Goal: Information Seeking & Learning: Find specific fact

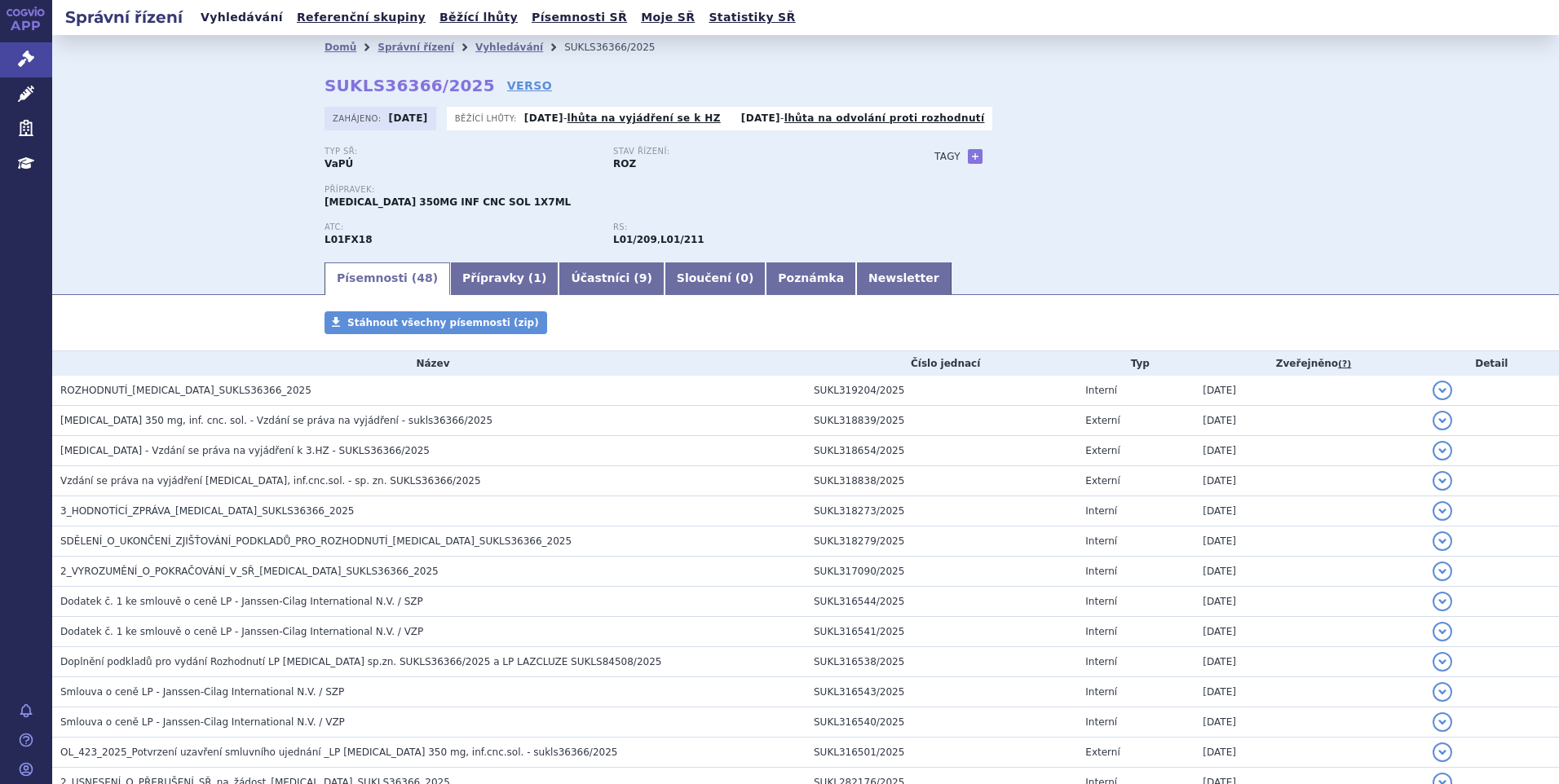
click at [249, 14] on link "Vyhledávání" at bounding box center [242, 17] width 92 height 22
click at [507, 84] on link "VERSO" at bounding box center [530, 86] width 45 height 16
click at [252, 21] on link "Vyhledávání" at bounding box center [242, 17] width 92 height 22
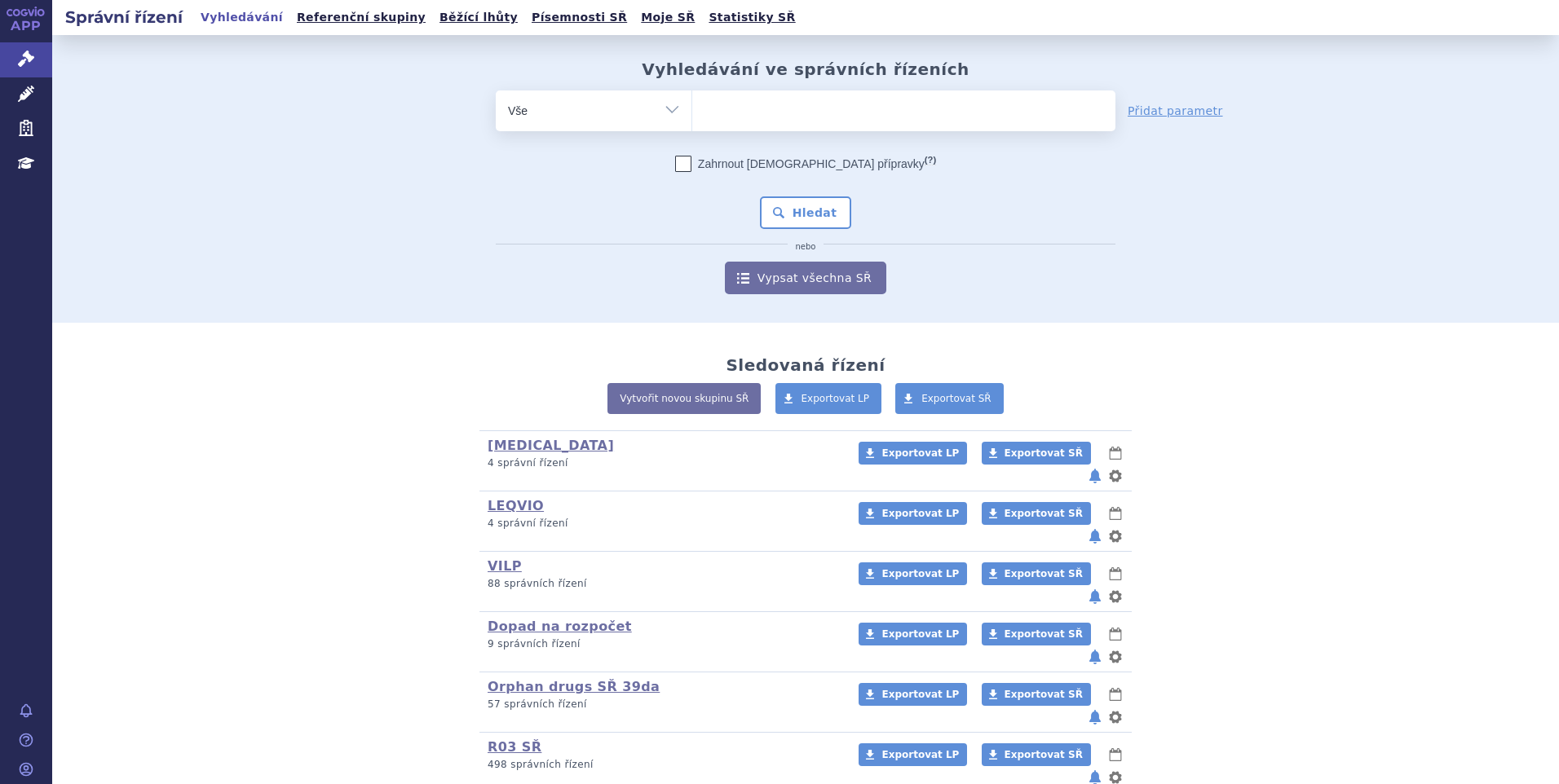
click at [913, 105] on ul at bounding box center [903, 108] width 423 height 34
click at [692, 105] on select at bounding box center [691, 110] width 1 height 41
paste input "SUKLS153583/2024"
type input "SUKLS153583/2024"
select select "SUKLS153583/2024"
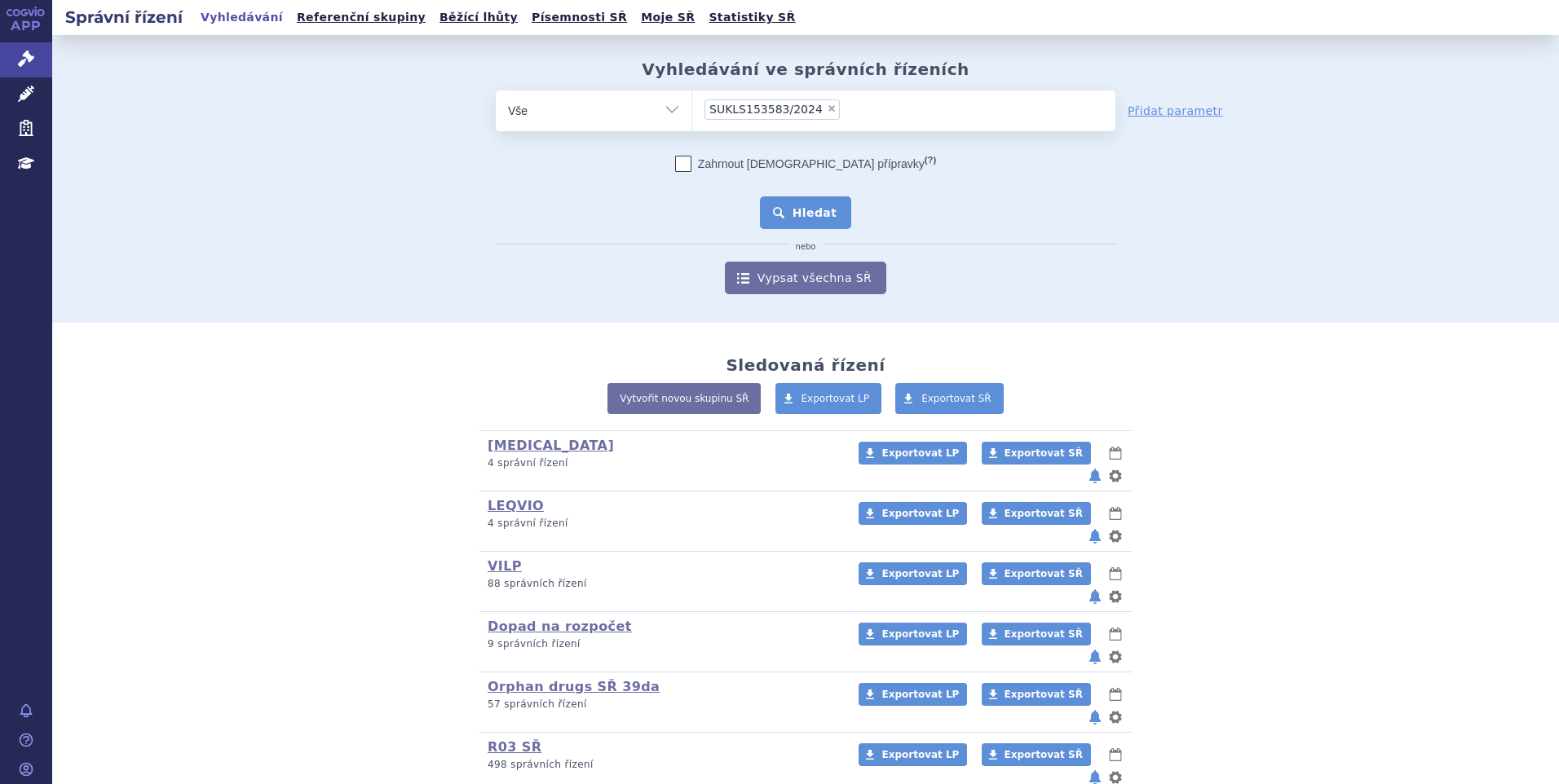
click at [829, 204] on button "Hledat" at bounding box center [806, 213] width 92 height 33
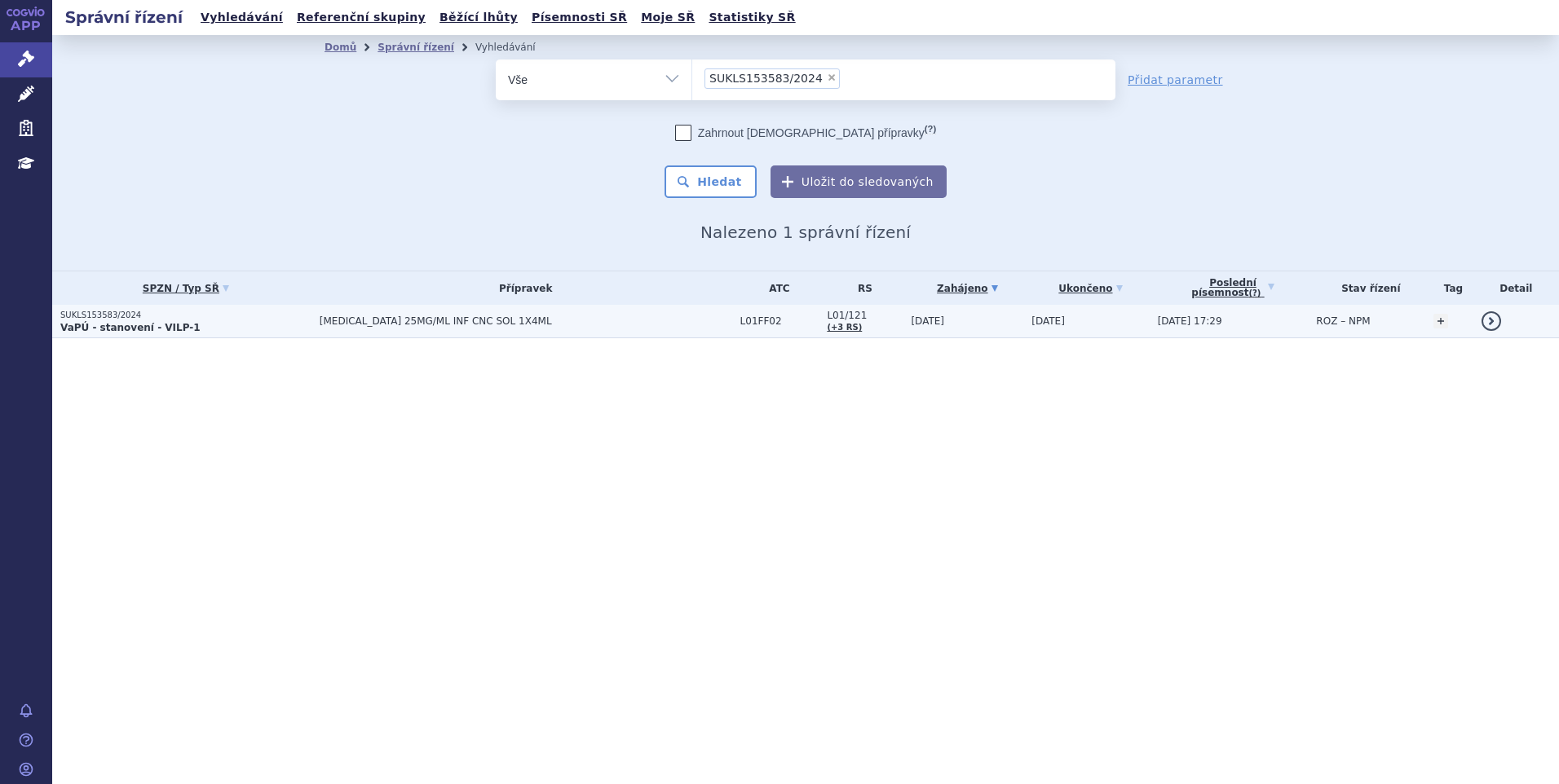
click at [231, 322] on p "VaPÚ - stanovení - VILP-1" at bounding box center [186, 328] width 251 height 13
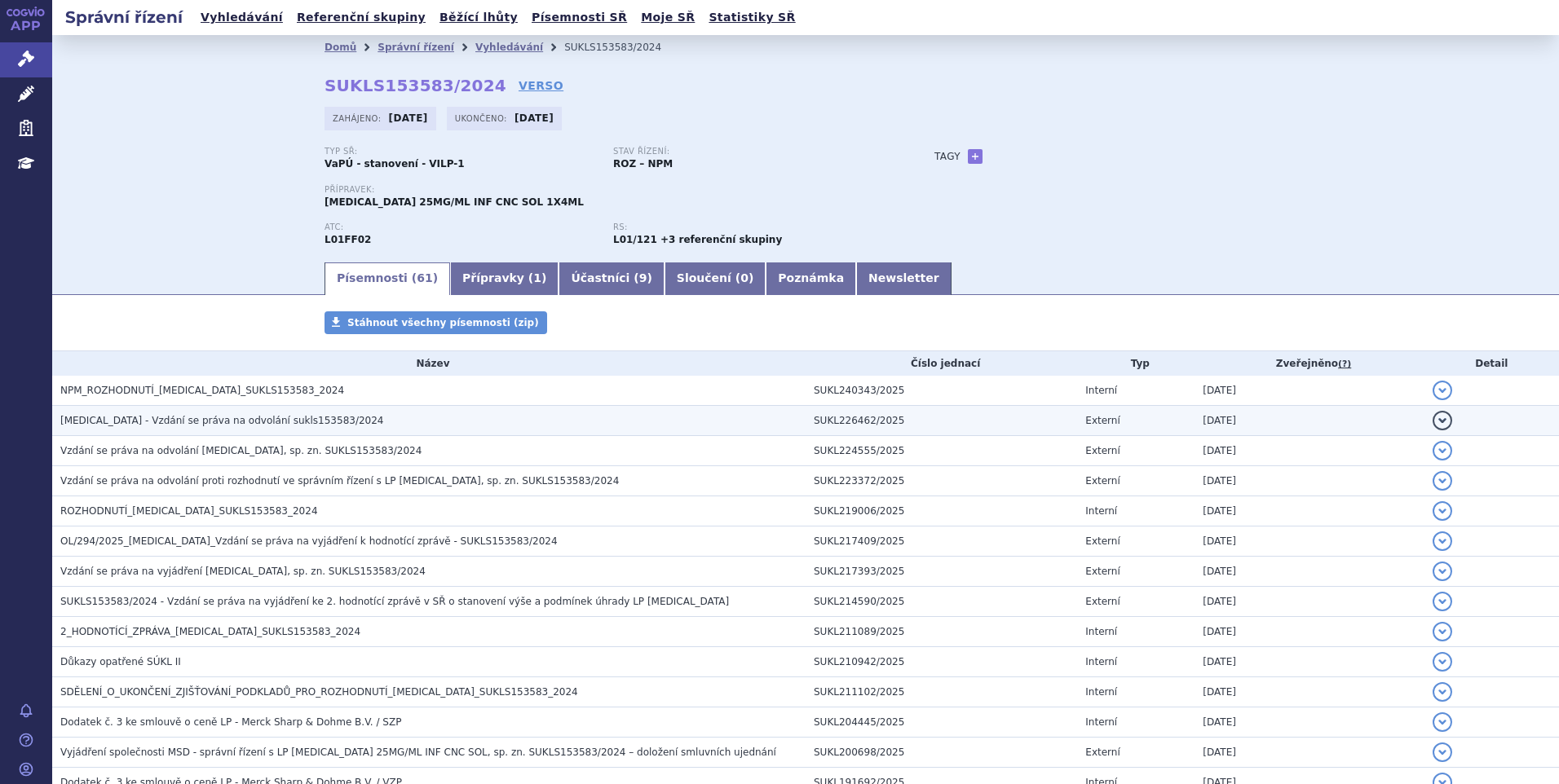
click at [250, 419] on span "KEYTRUDA - Vzdání se práva na odvolání sukls153583/2024" at bounding box center [222, 420] width 322 height 12
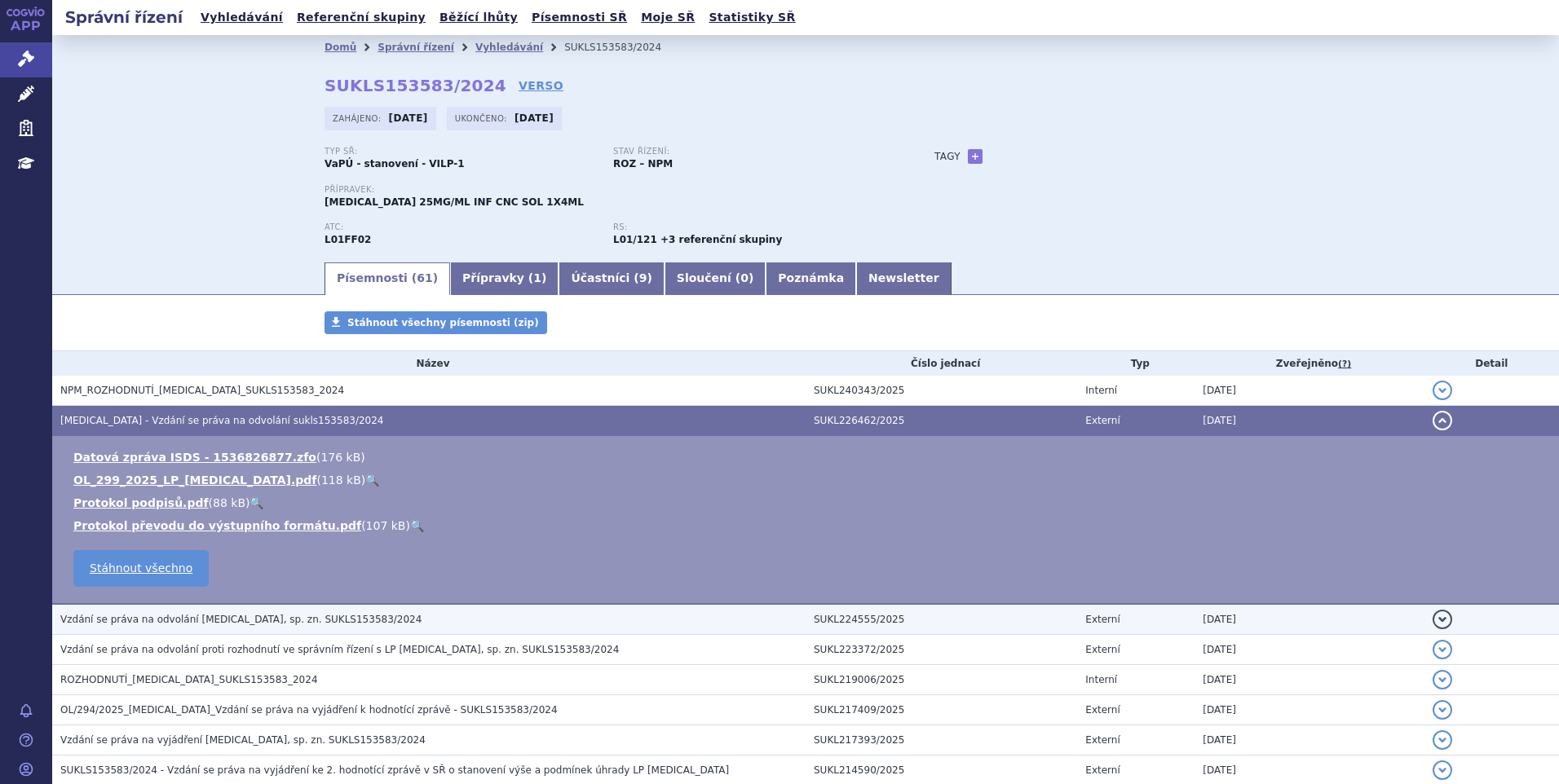
click at [246, 616] on span "Vzdání se práva na odvolání KEYTRUDA, sp. zn. SUKLS153583/2024" at bounding box center [241, 619] width 361 height 12
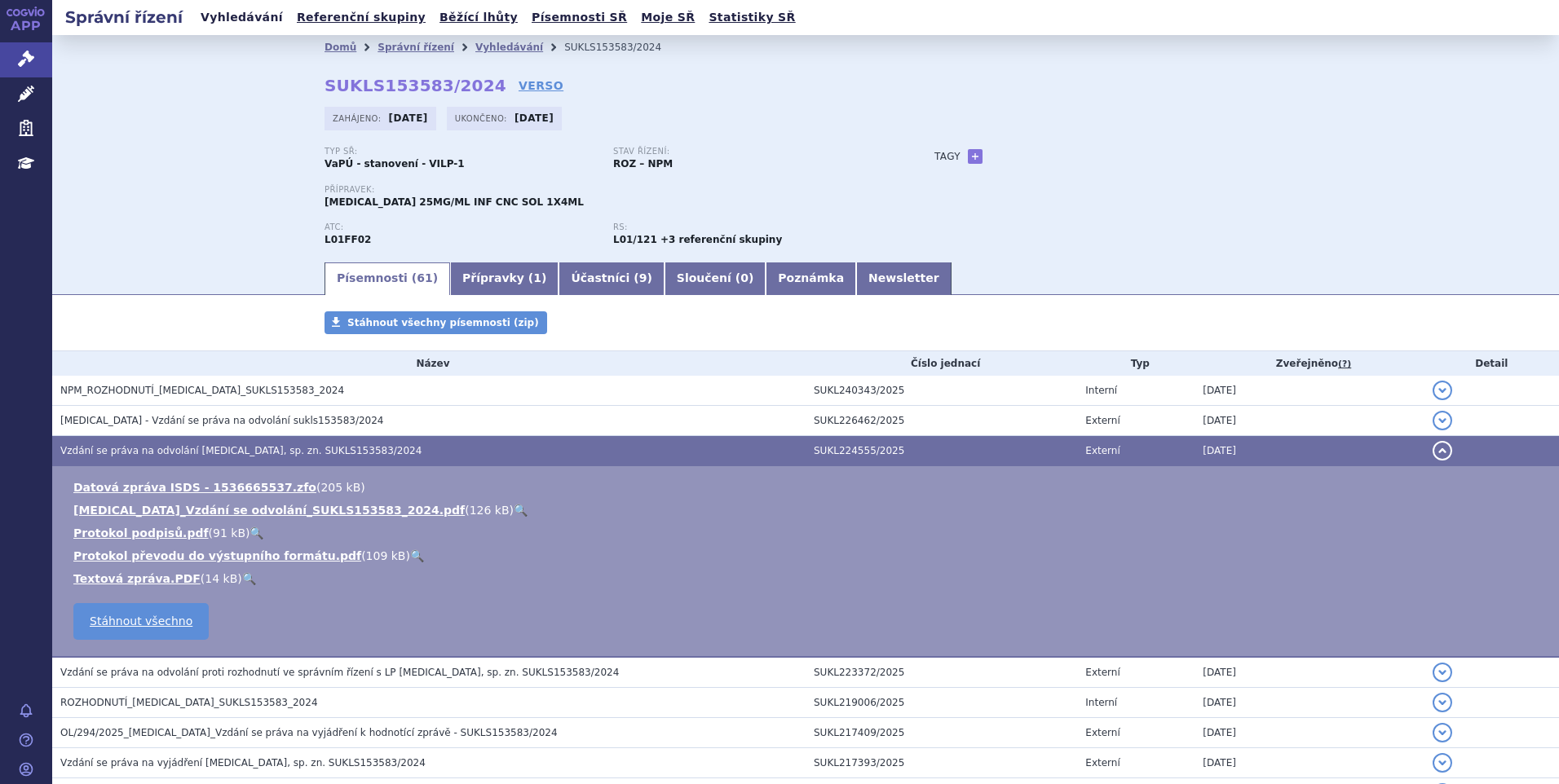
click at [244, 13] on link "Vyhledávání" at bounding box center [242, 17] width 92 height 22
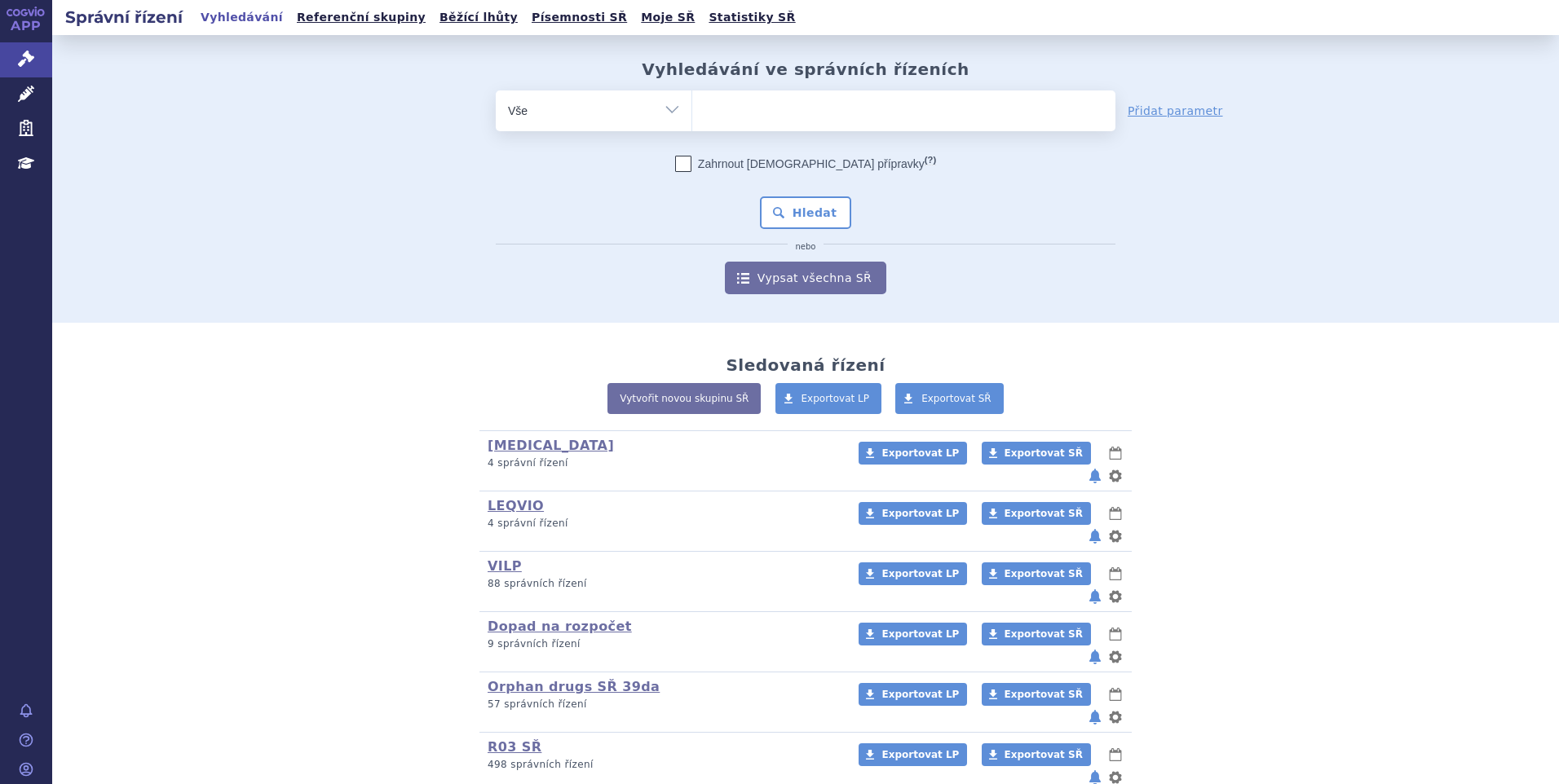
click at [816, 104] on ul at bounding box center [903, 108] width 423 height 34
click at [692, 104] on select at bounding box center [691, 110] width 1 height 41
type input "te"
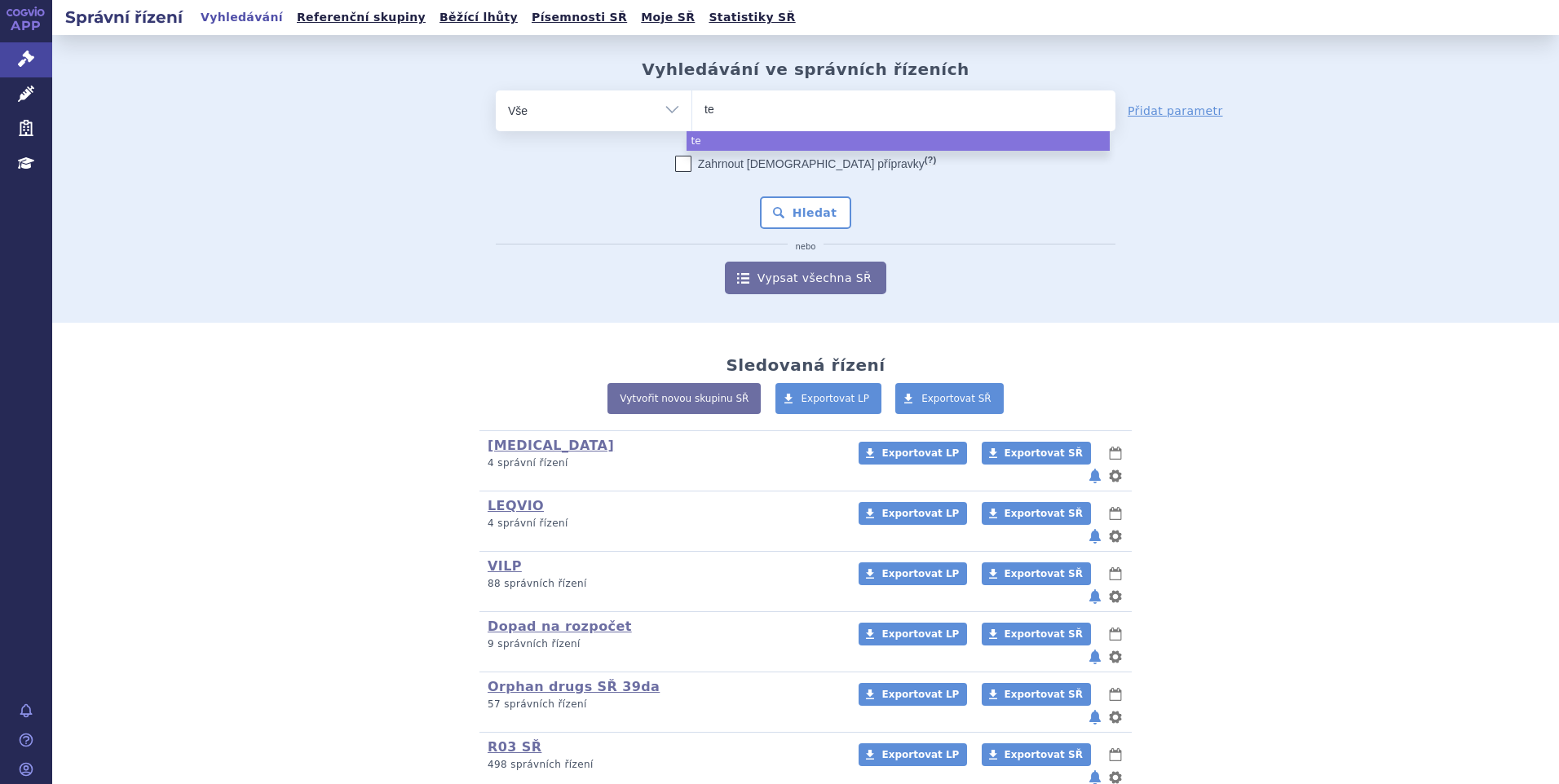
type input "tep"
type input "tepm"
type input "tepmet"
type input "[MEDICAL_DATA]"
select select "tepmetko"
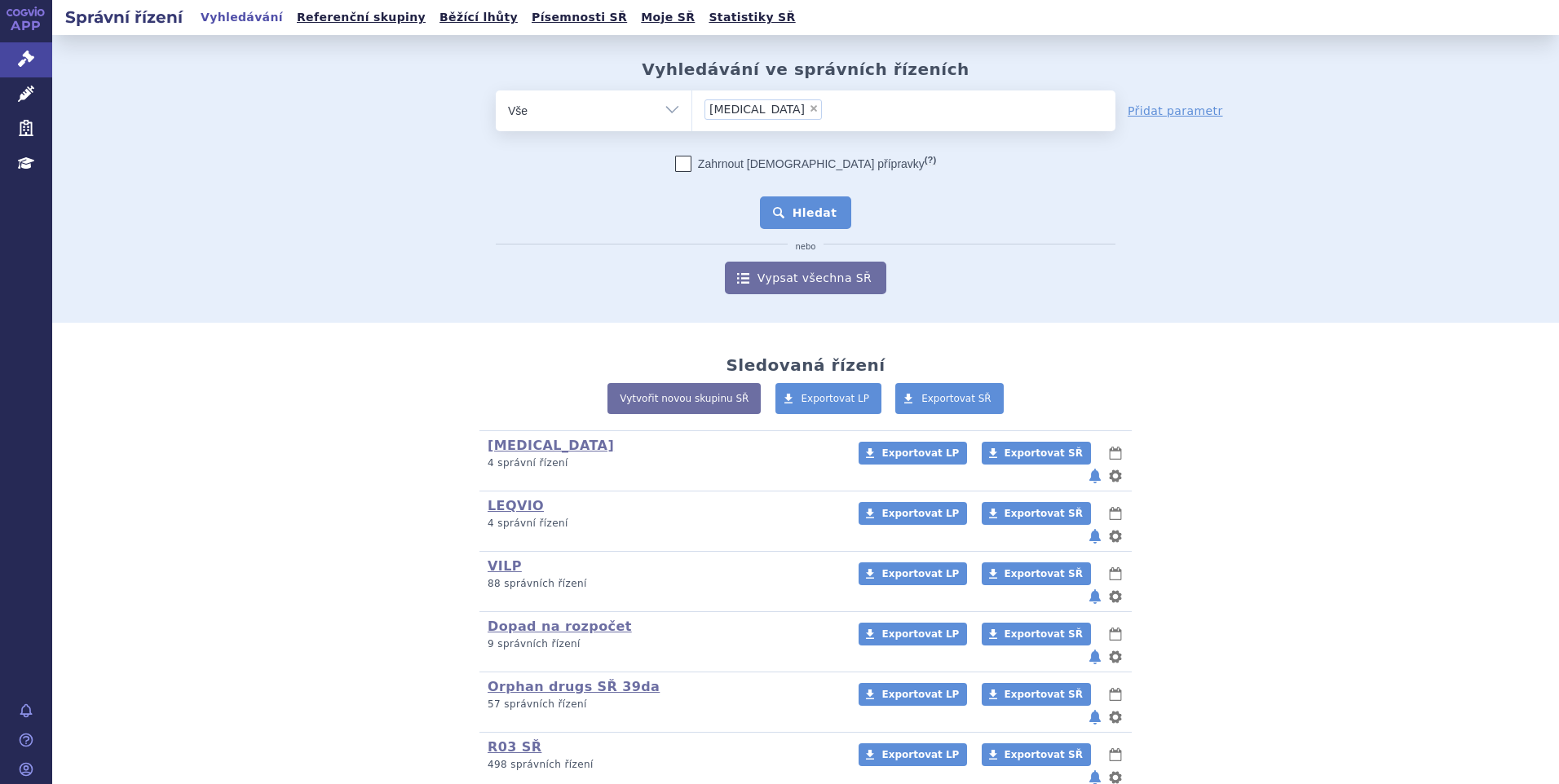
click at [798, 222] on button "Hledat" at bounding box center [806, 213] width 92 height 33
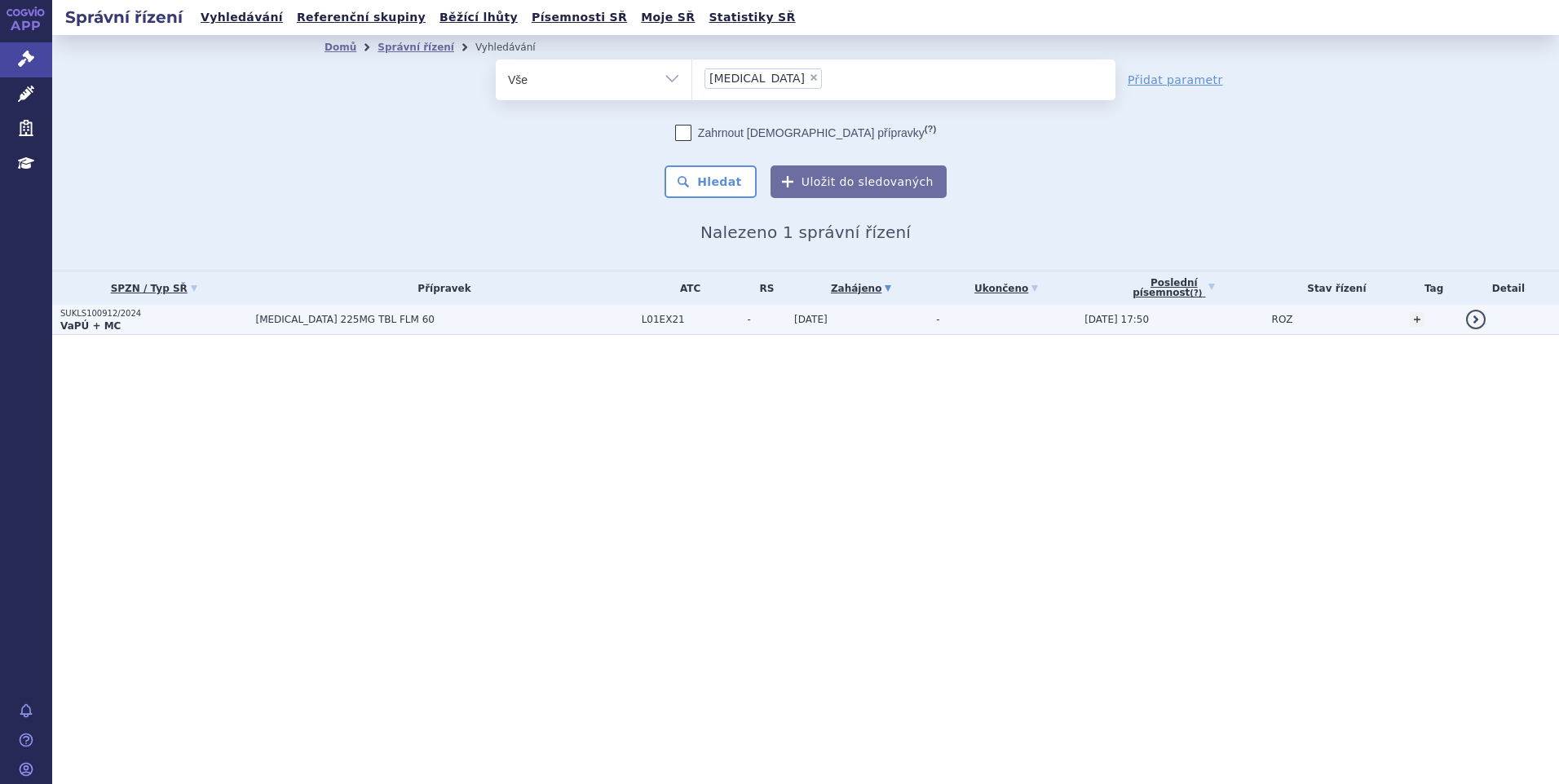
click at [212, 315] on p "SUKLS100912/2024" at bounding box center [154, 313] width 187 height 12
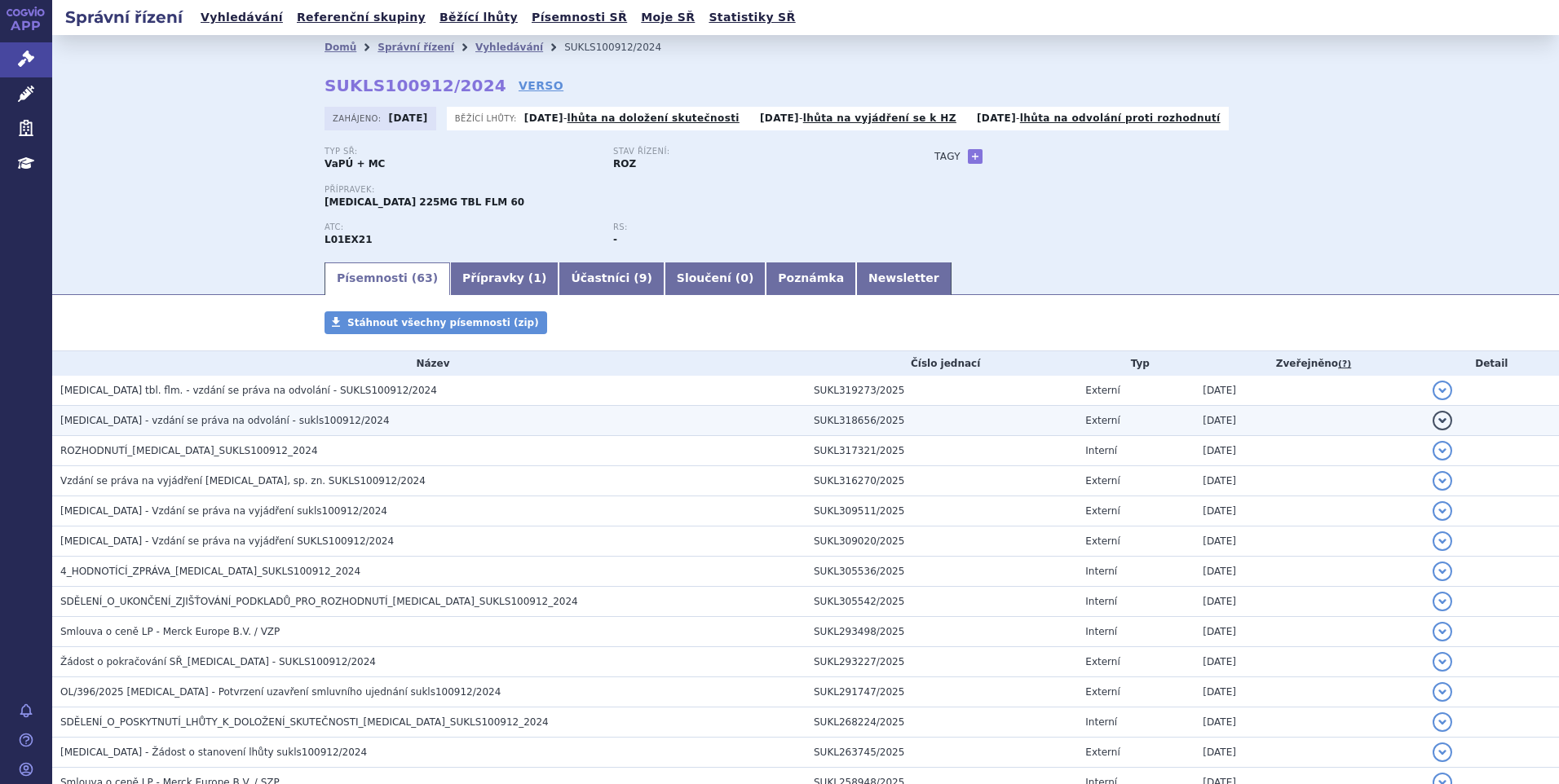
click at [223, 417] on span "TEPMETKO - vzdání se práva na odvolání - sukls100912/2024" at bounding box center [226, 420] width 330 height 12
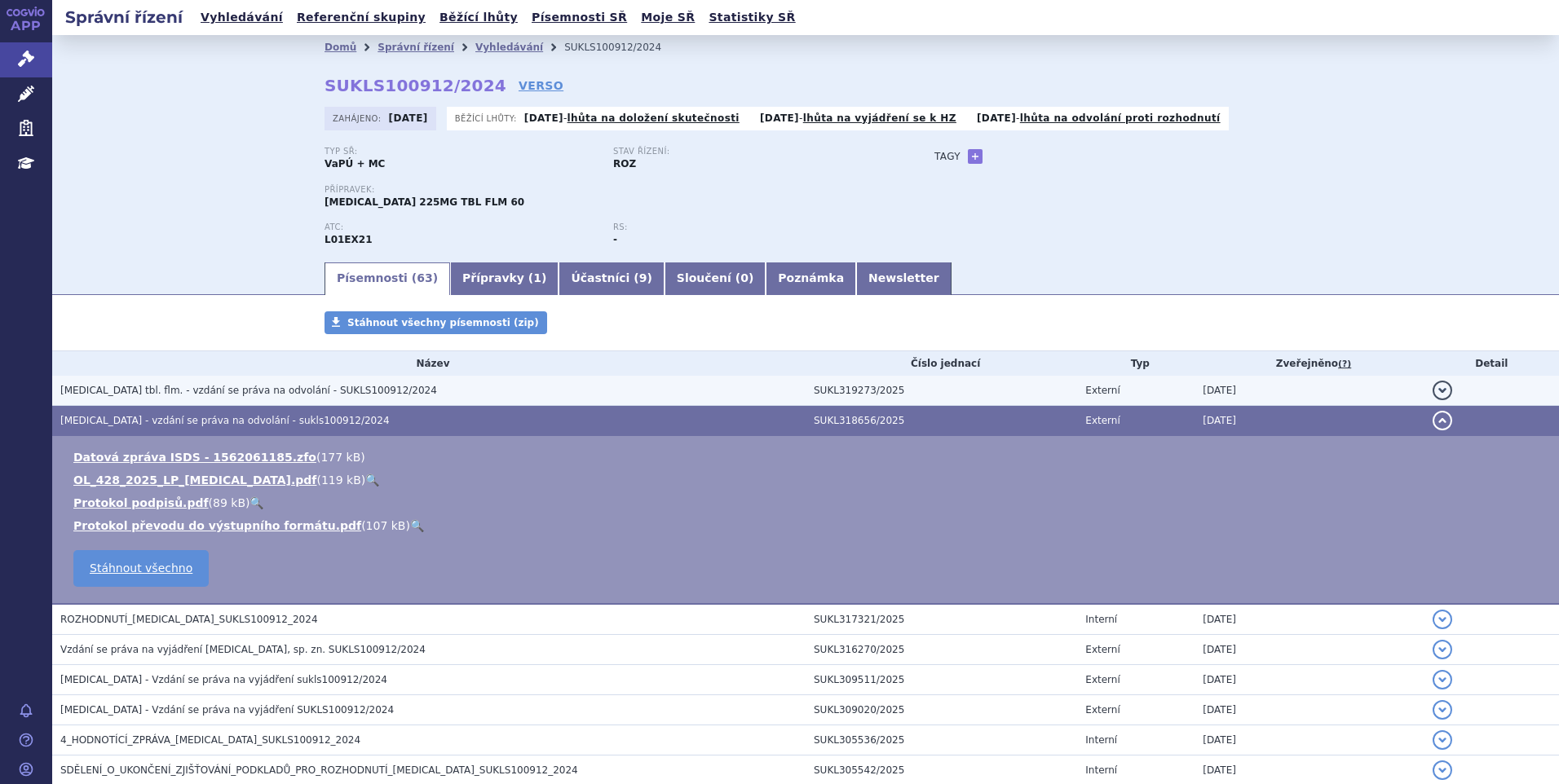
click at [225, 391] on span "TEPMETKO tbl. flm. - vzdání se práva na odvolání - SUKLS100912/2024" at bounding box center [249, 390] width 377 height 12
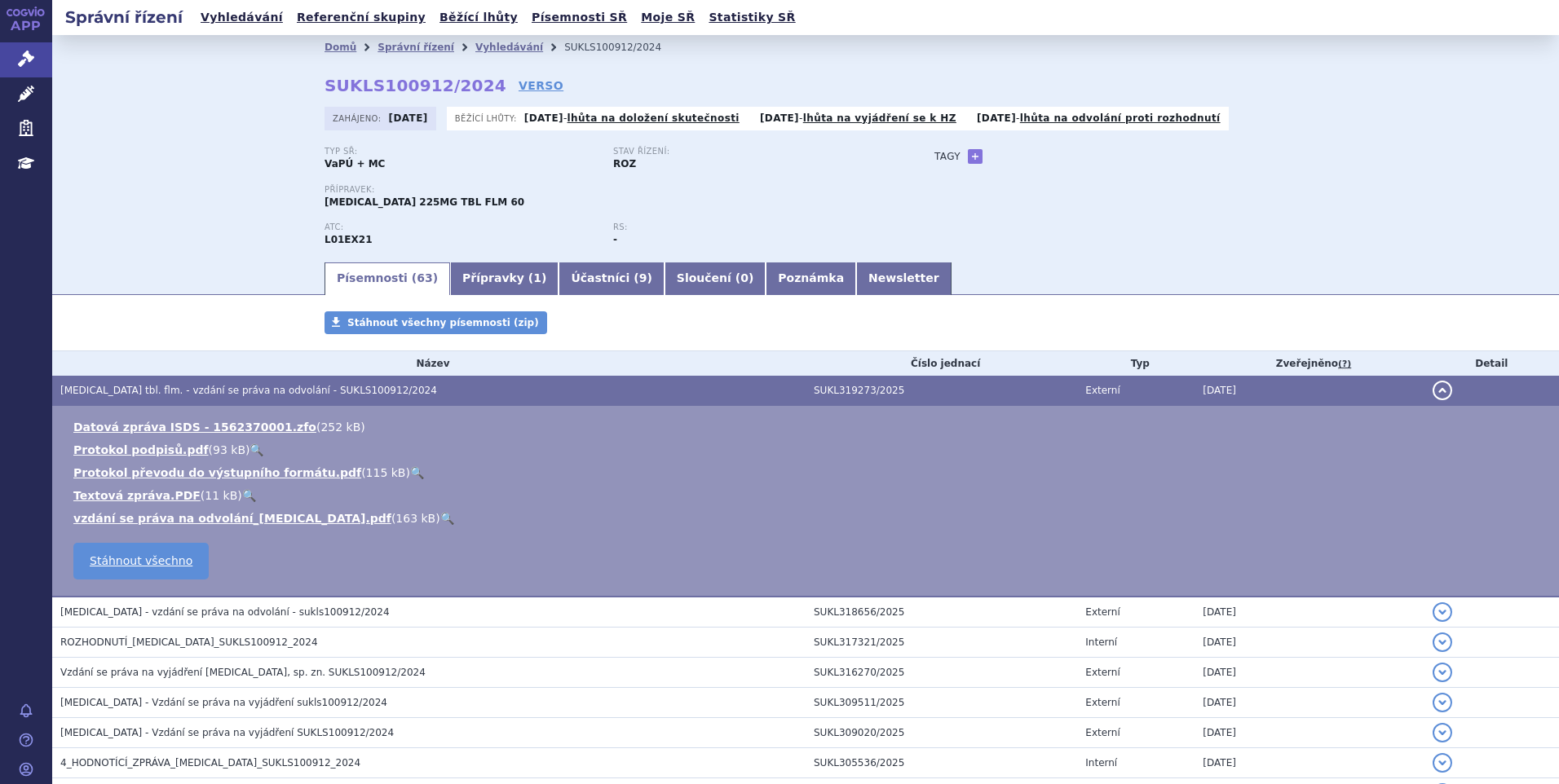
click at [440, 518] on link "🔍" at bounding box center [447, 518] width 14 height 13
click at [518, 86] on link "VERSO" at bounding box center [541, 86] width 45 height 16
click at [218, 22] on link "Vyhledávání" at bounding box center [242, 17] width 92 height 22
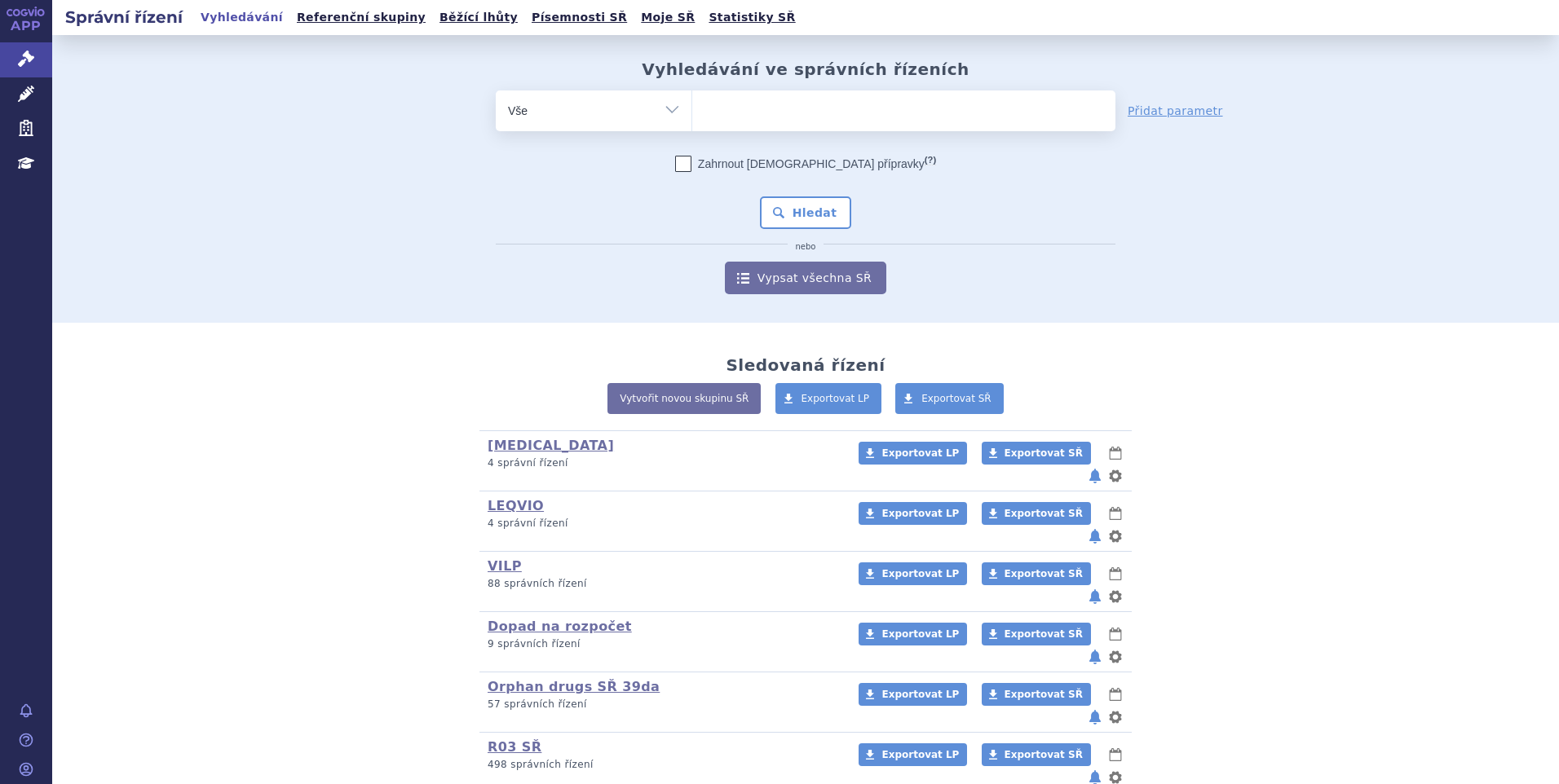
click at [815, 131] on span at bounding box center [903, 110] width 423 height 41
click at [692, 130] on select at bounding box center [691, 110] width 1 height 41
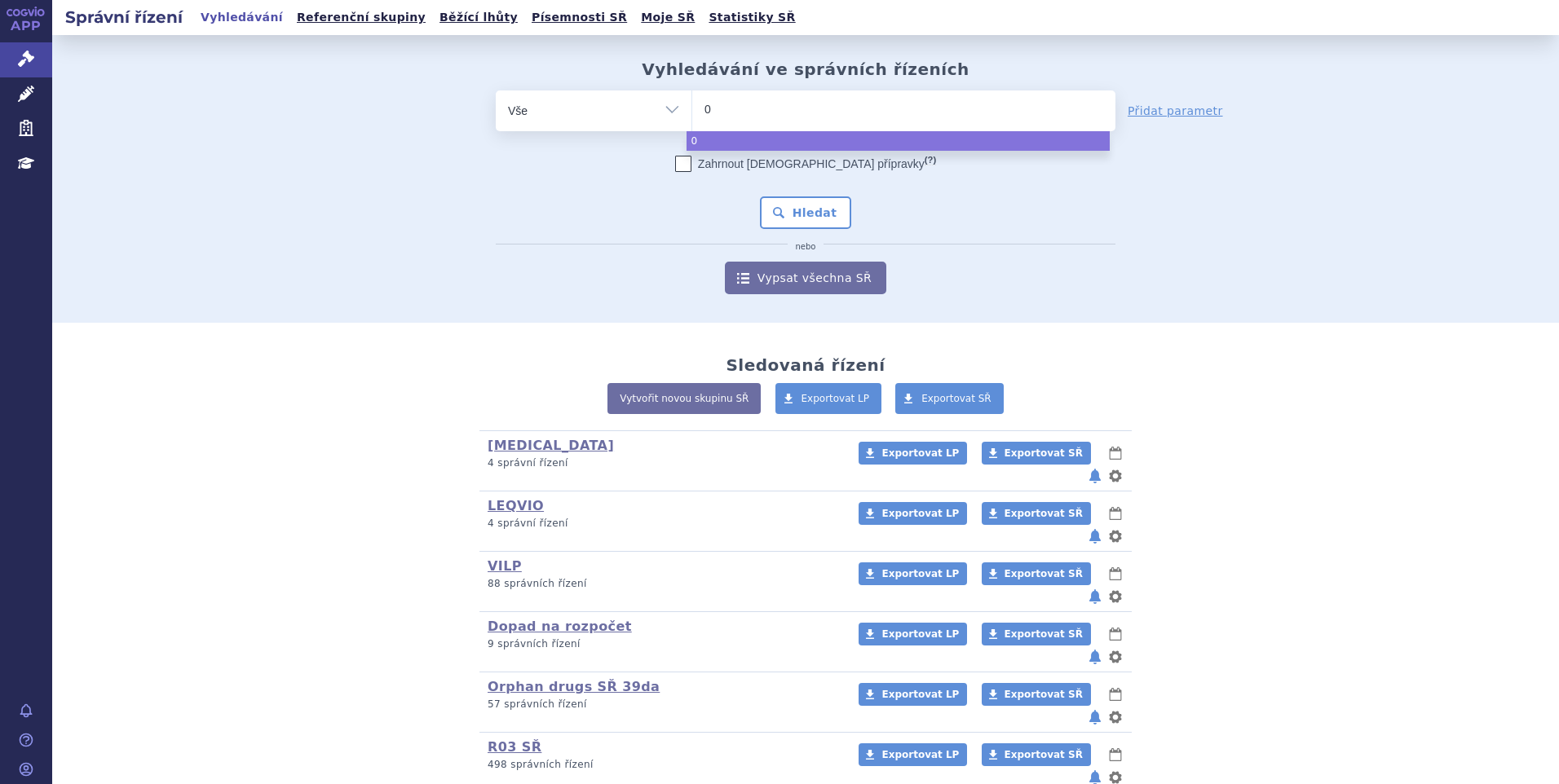
type input "02"
type input "024"
type input "0248"
type input "02487"
type input "024875"
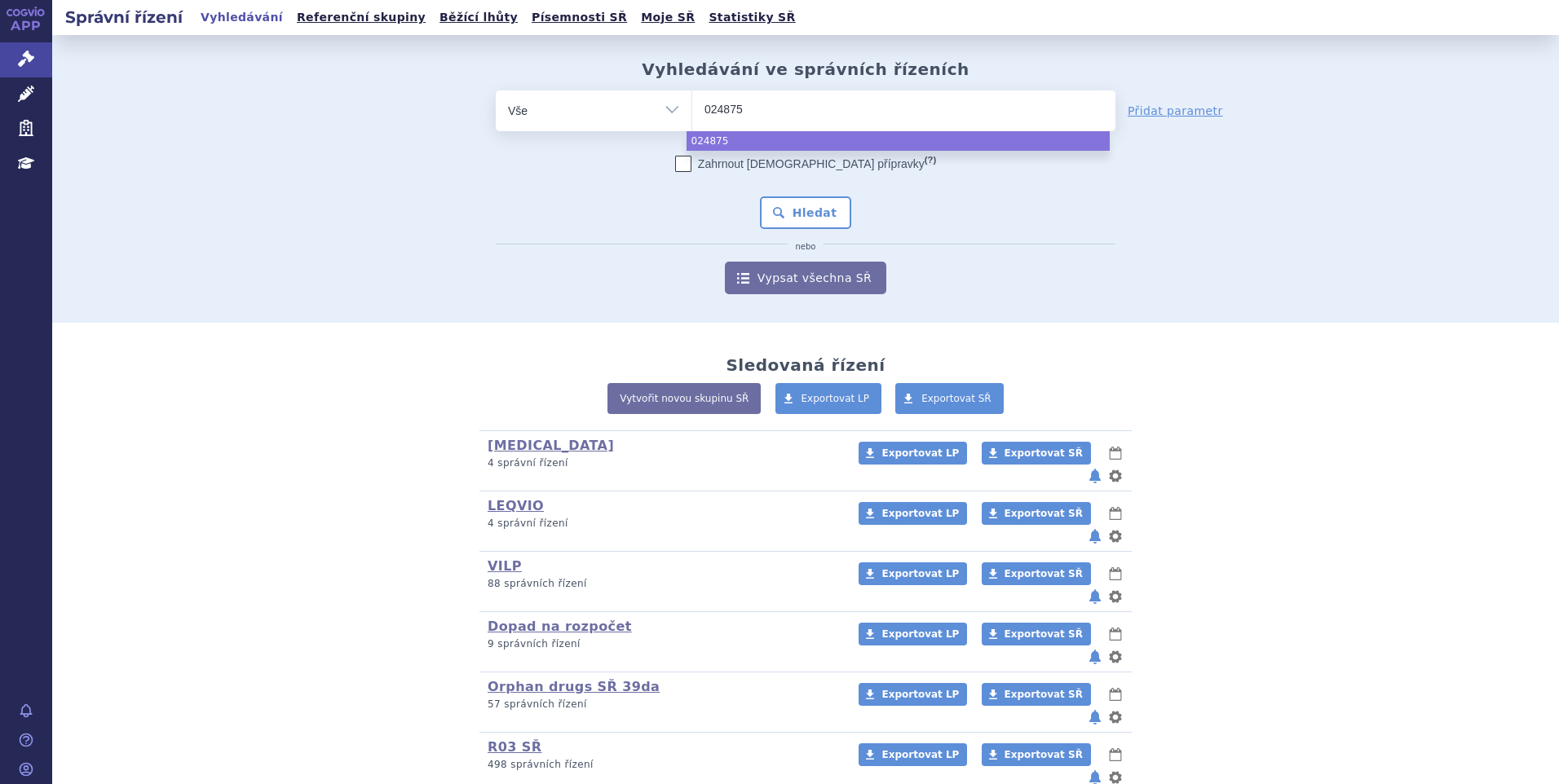
type input "0248750"
select select "0248750"
type input "07"
type input "078"
type input "0783"
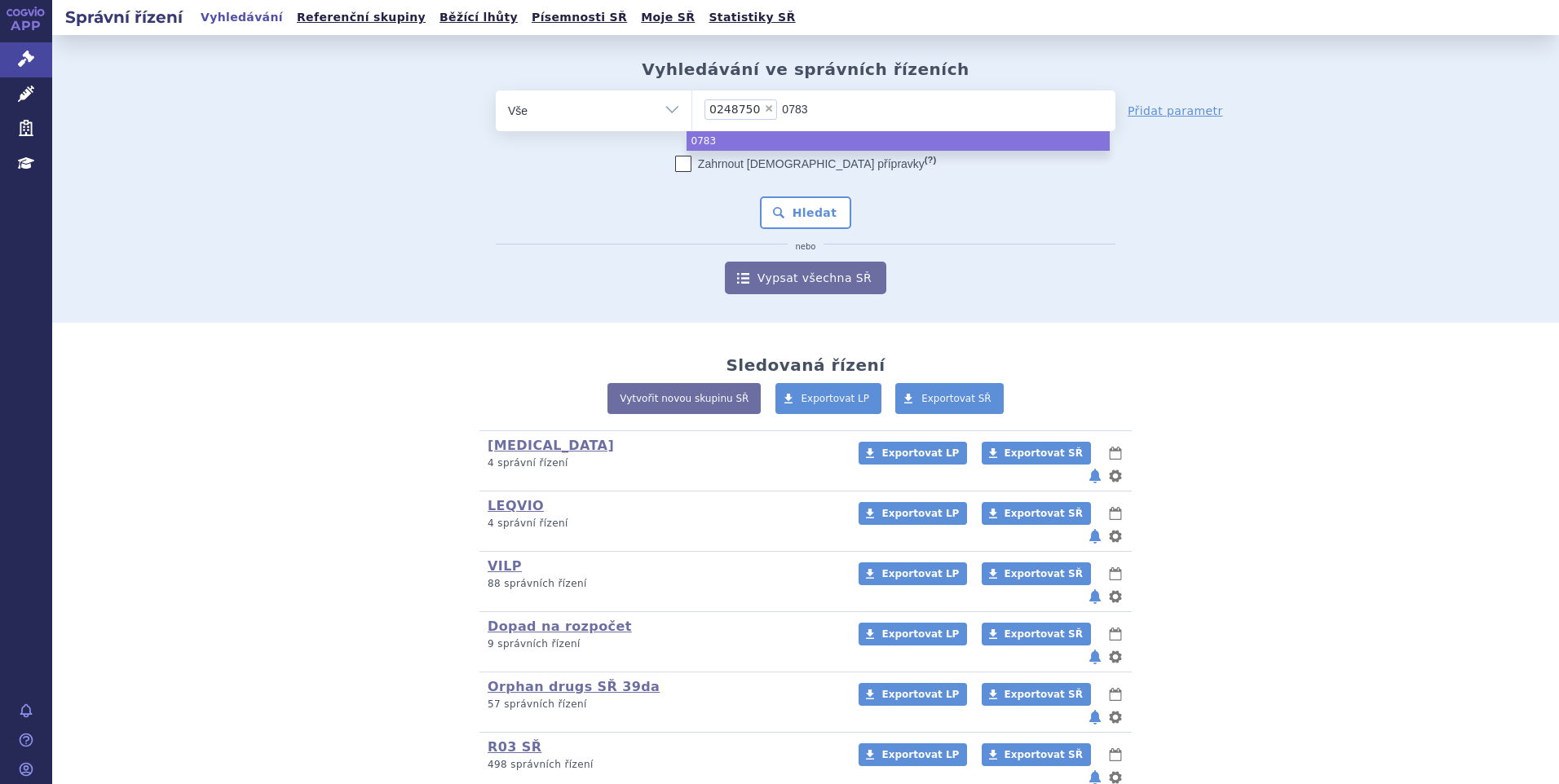
type input "07830"
type input "078300"
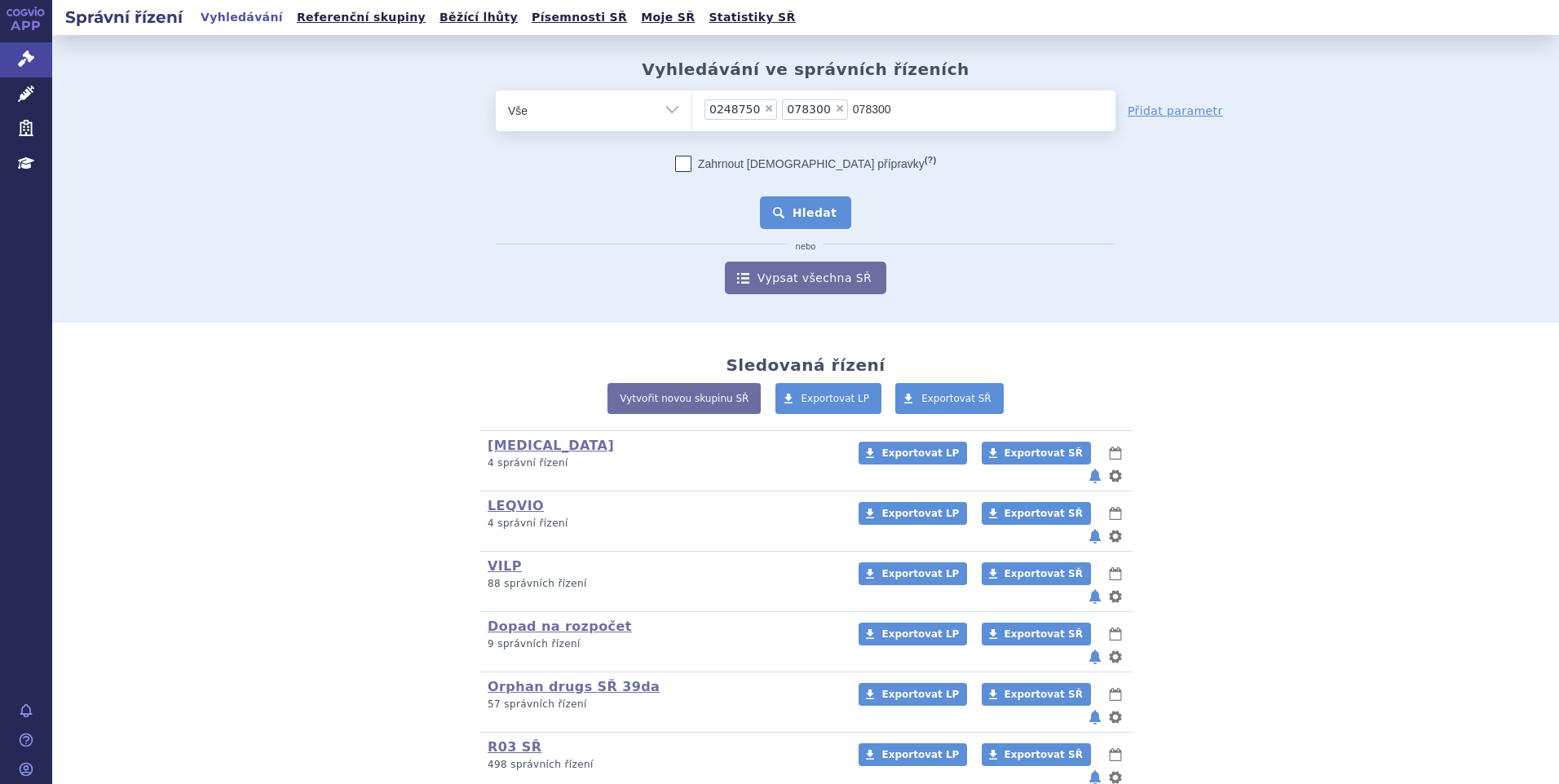
type input "07830"
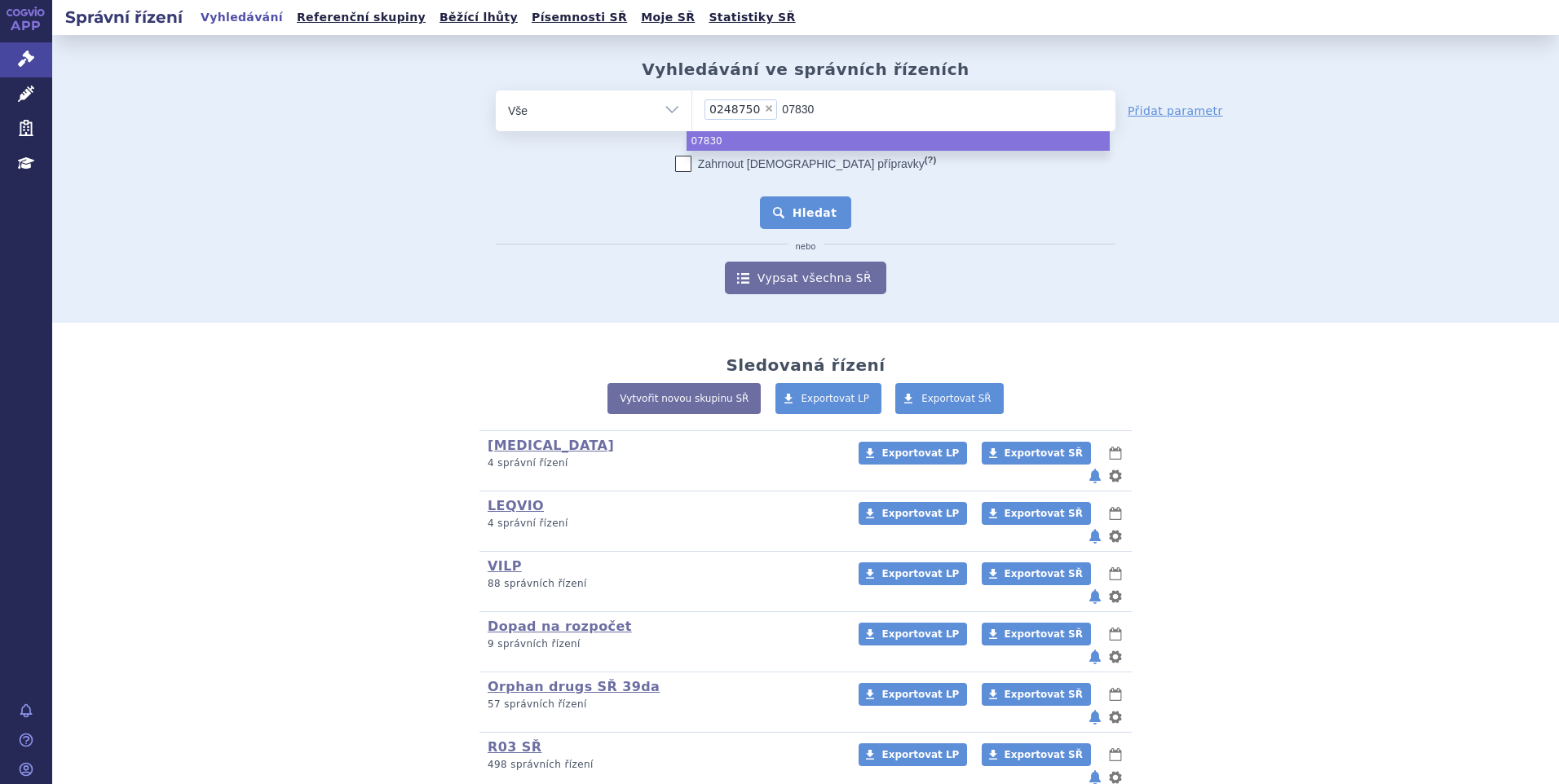
type input "0783"
type input "07"
type input "0"
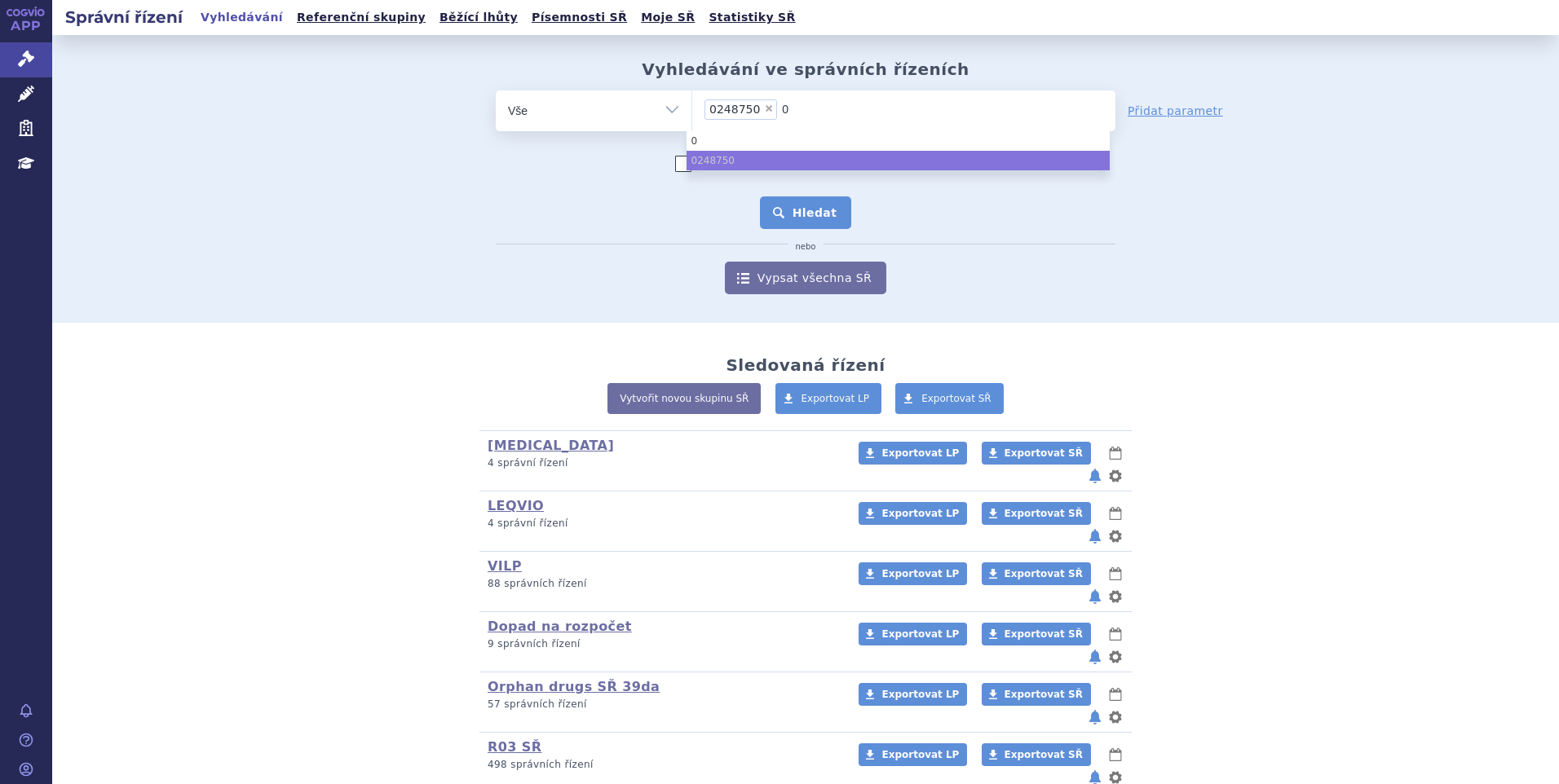
type input "02"
type input "027"
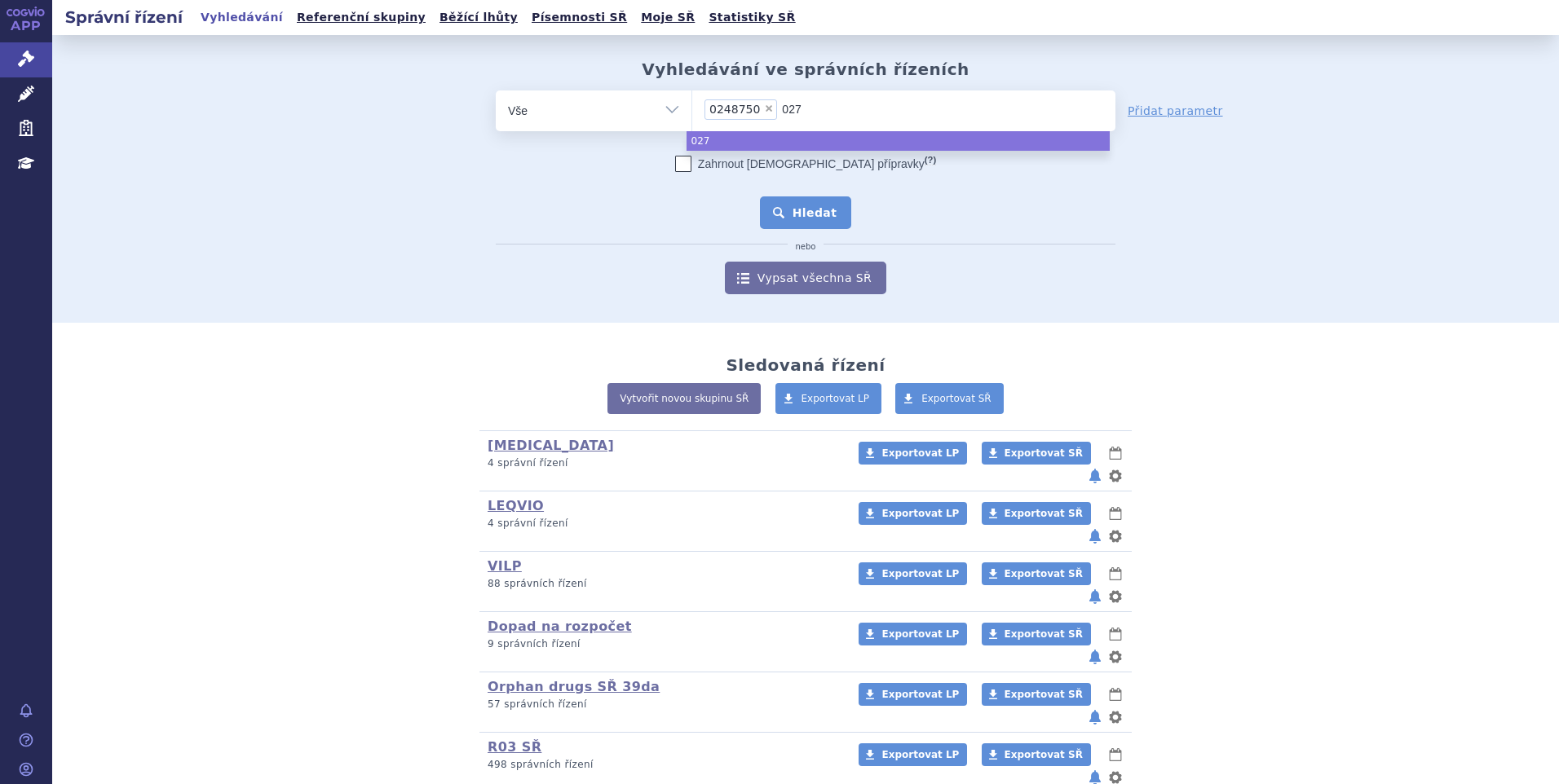
type input "0278"
type input "02783"
type input "0278300"
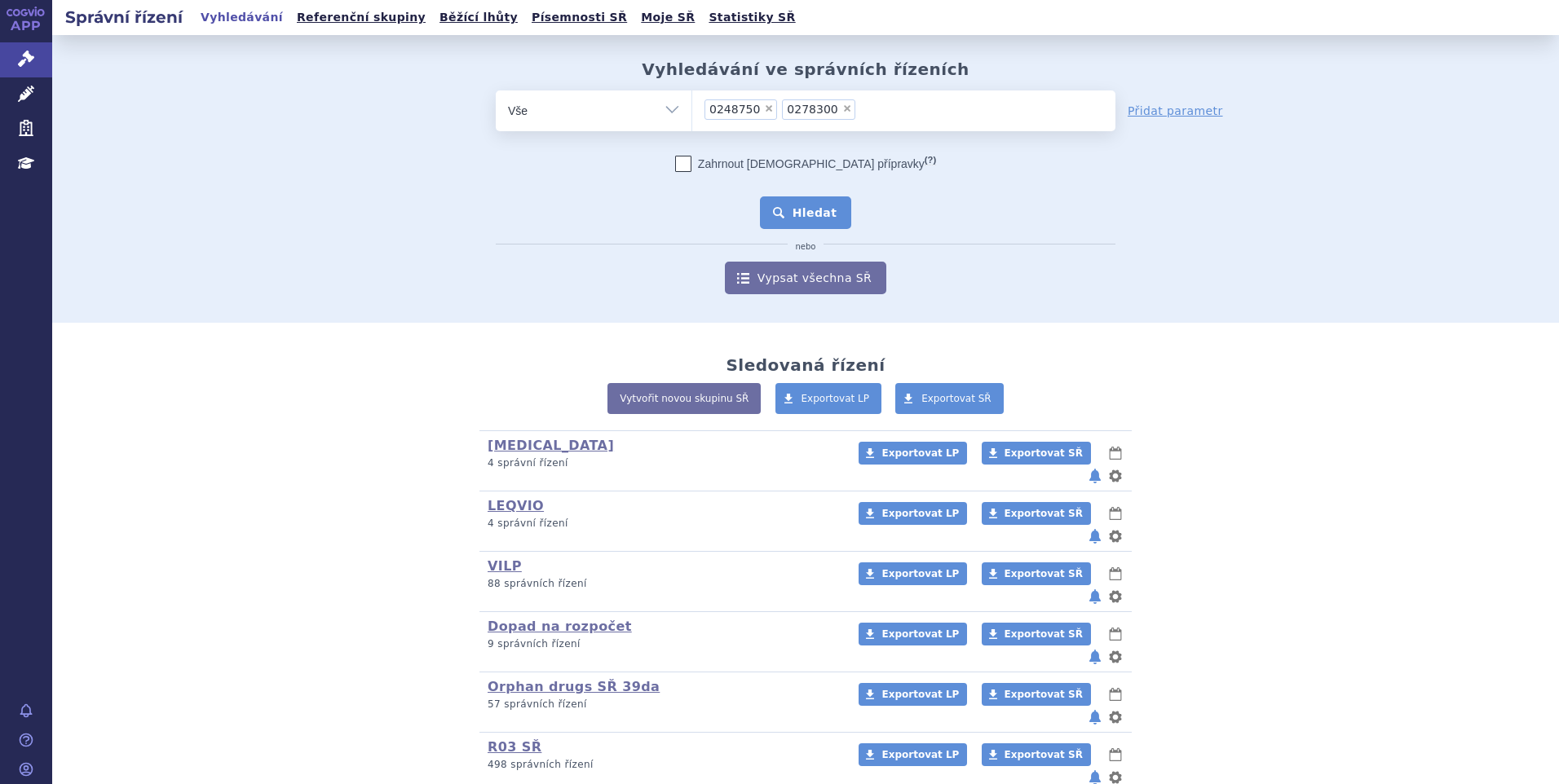
click at [795, 217] on button "Hledat" at bounding box center [806, 213] width 92 height 33
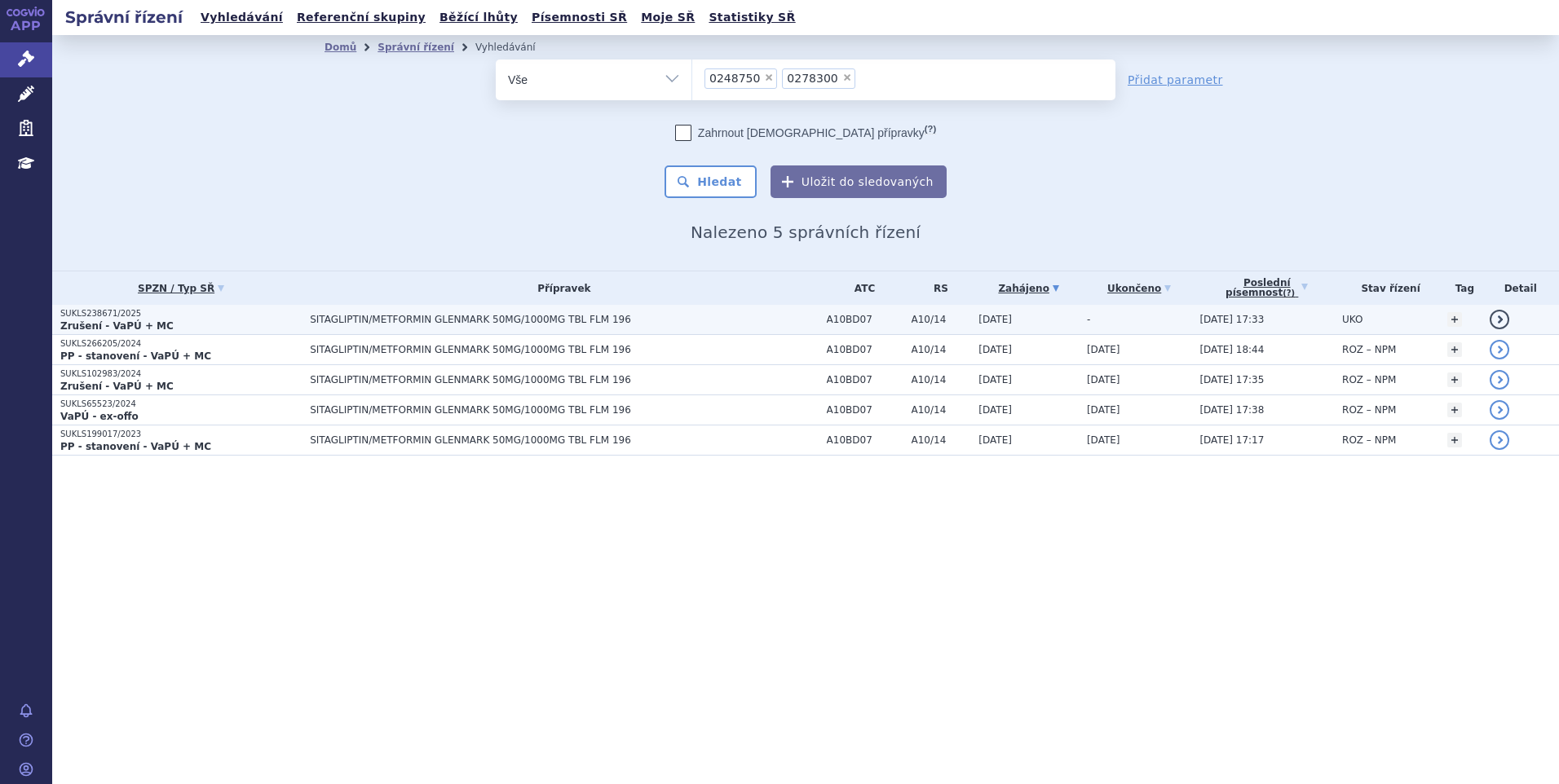
click at [168, 322] on p "Zrušení - VaPÚ + MC" at bounding box center [181, 326] width 241 height 13
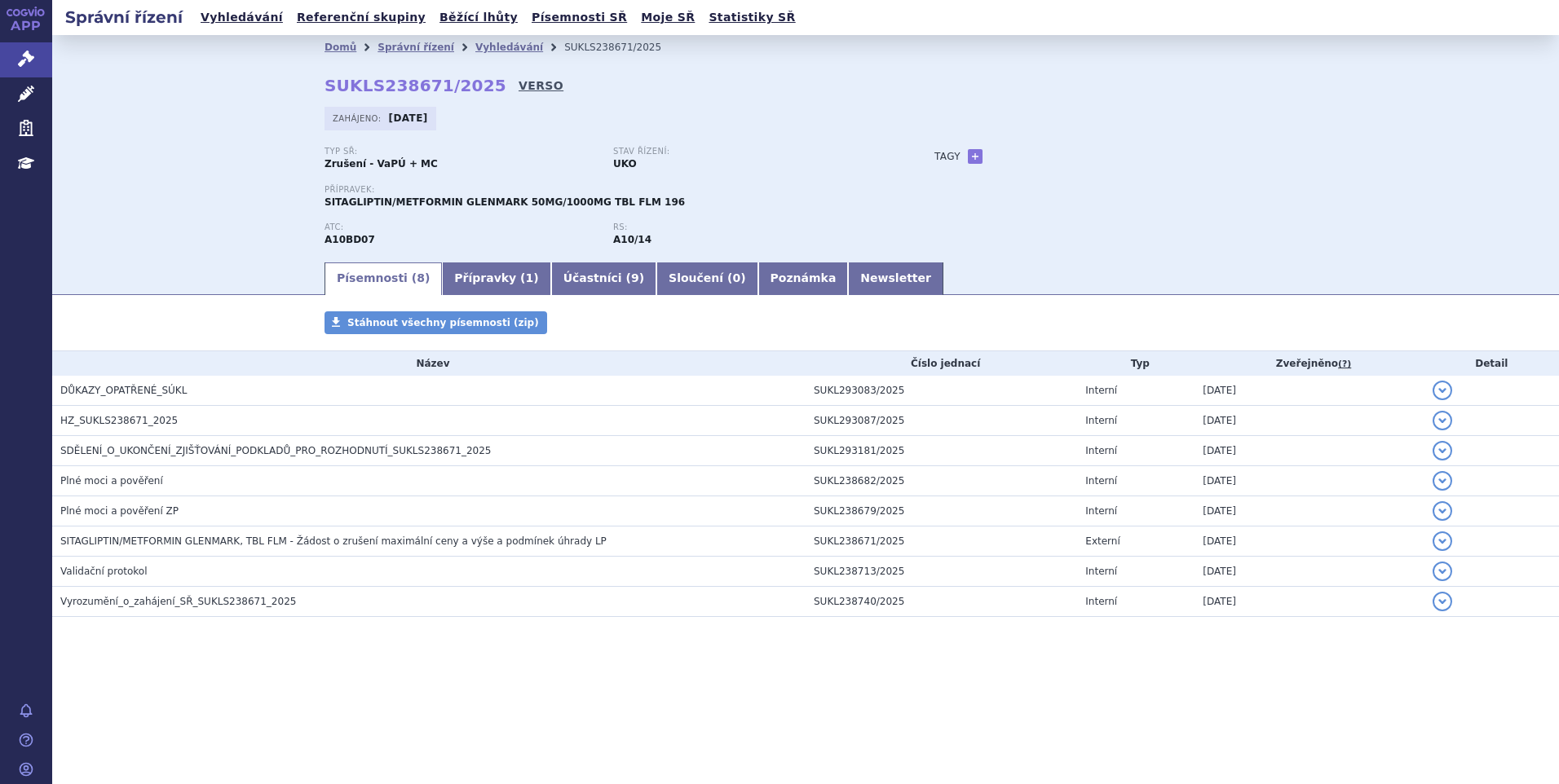
click at [523, 86] on link "VERSO" at bounding box center [541, 86] width 45 height 16
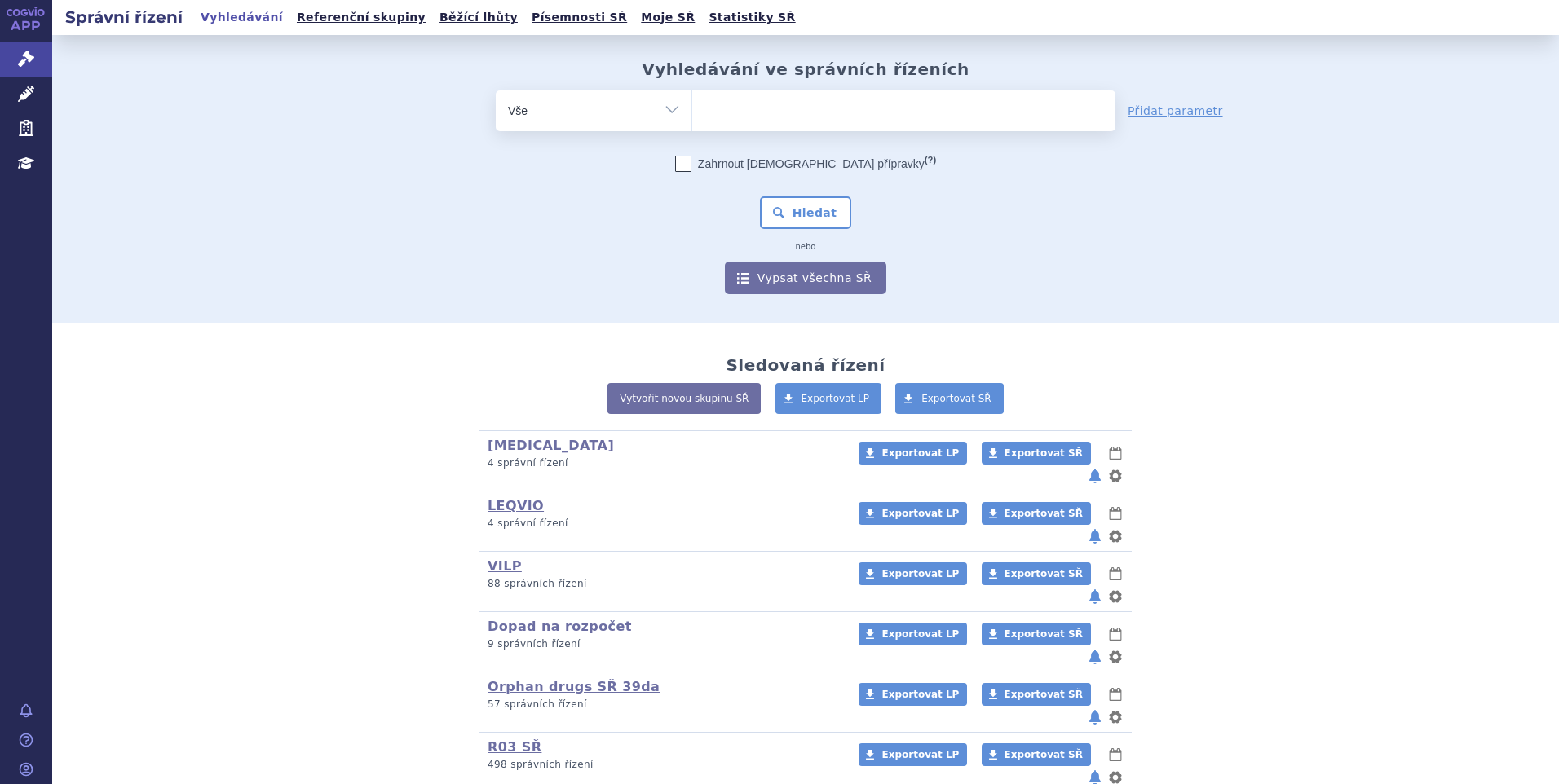
click at [780, 103] on ul at bounding box center [903, 108] width 423 height 34
click at [692, 103] on select at bounding box center [691, 110] width 1 height 41
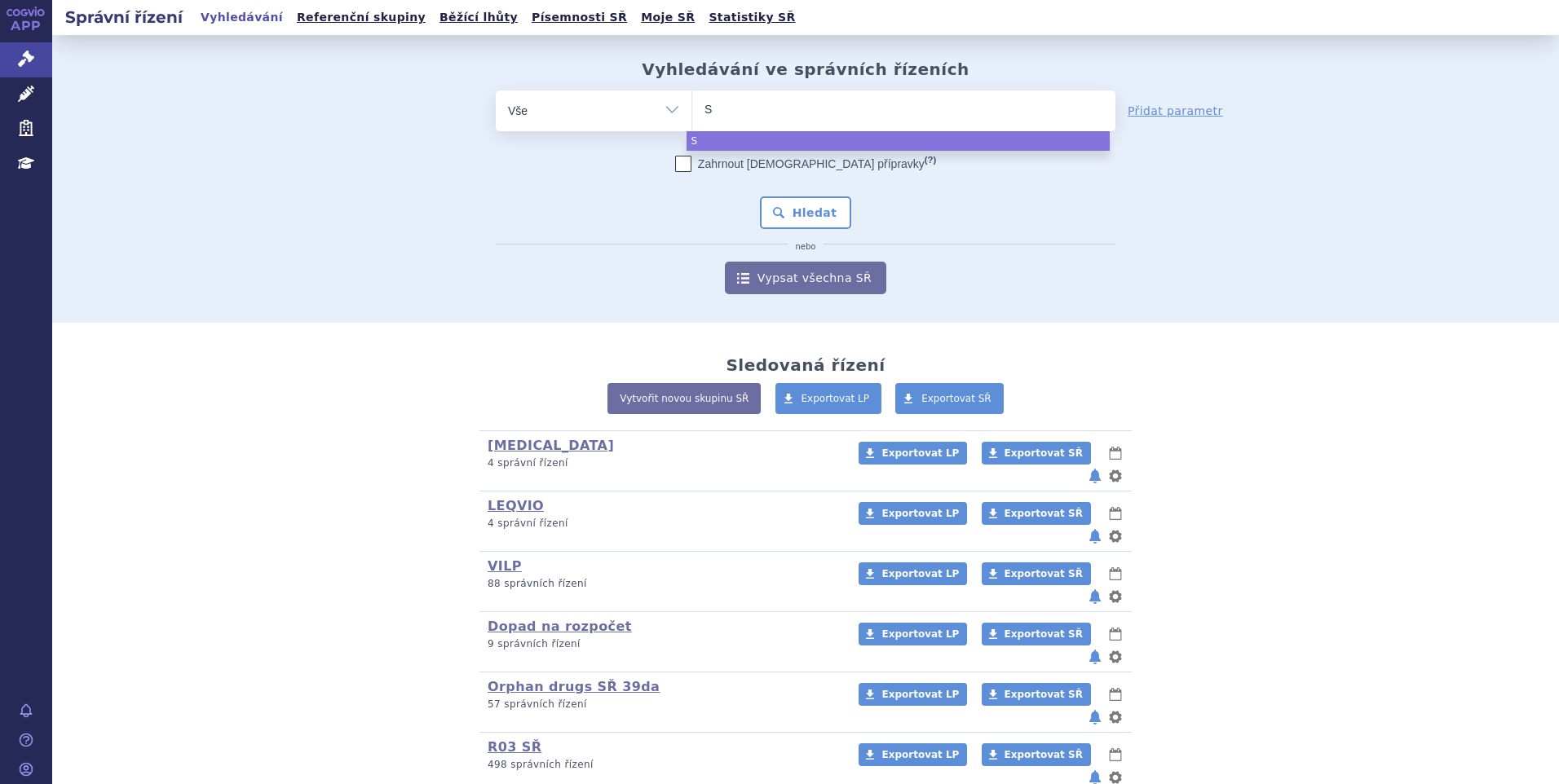
type input "SU"
type input "SUKLS"
type input "SUKLS8"
type input "SUKLS84"
type input "SUKLS845"
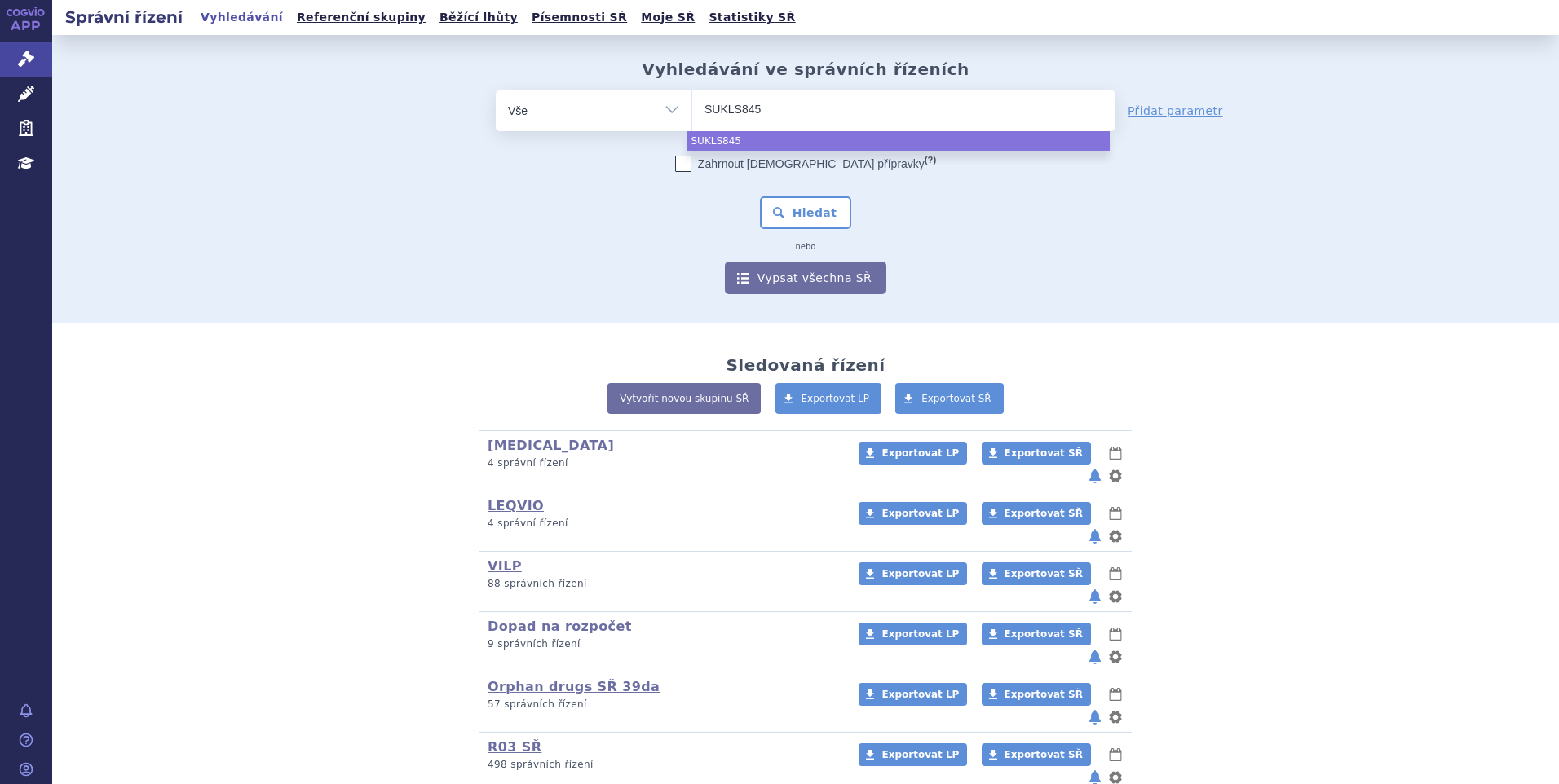
type input "SUKLS8450"
type input "SUKLS84508/"
type input "SUKLS84508/2"
type input "SUKLS84508/20"
type input "SUKLS84508/202"
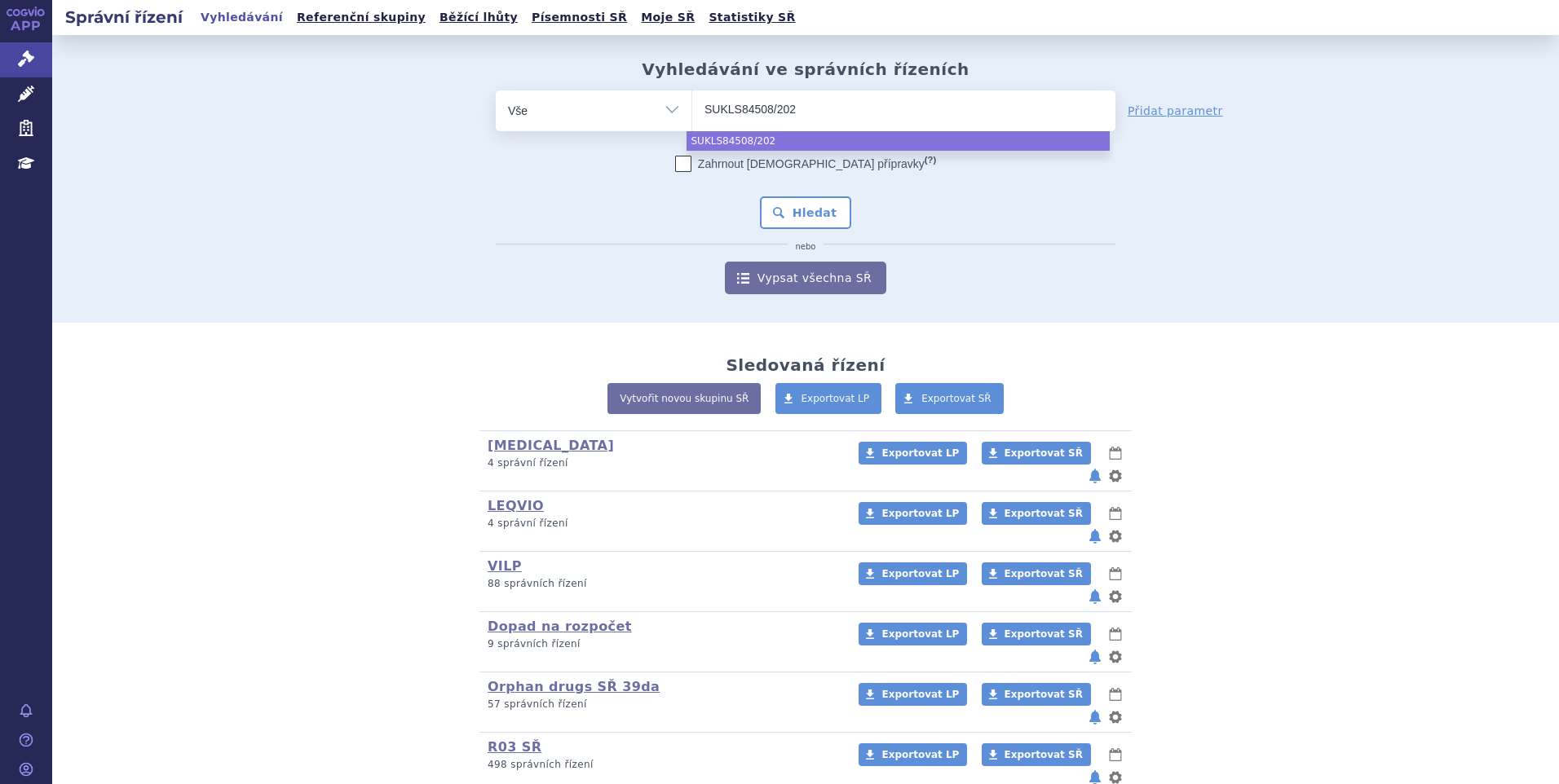
type input "SUKLS84508/2025"
select select "SUKLS84508/2025"
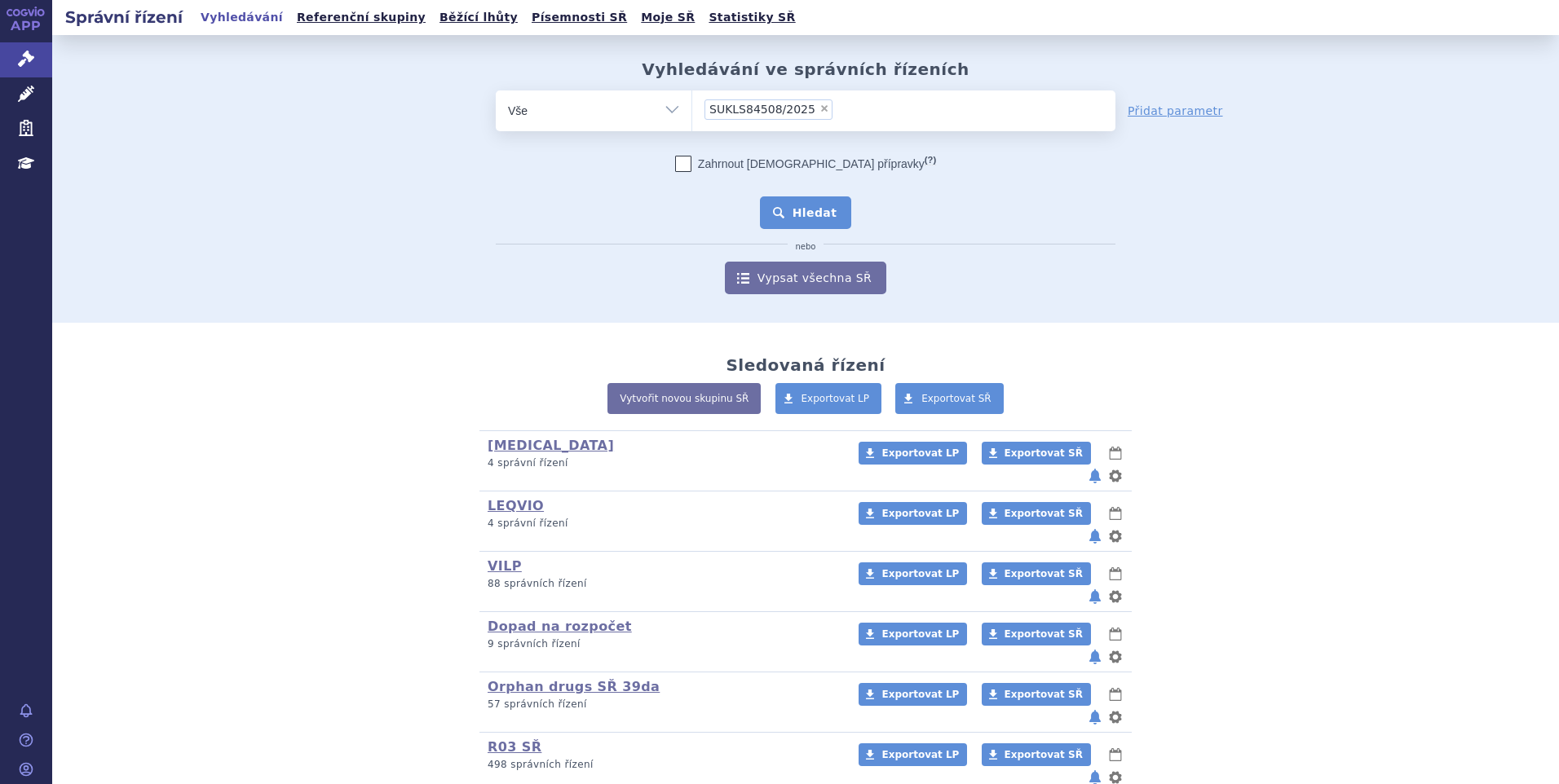
click at [791, 216] on button "Hledat" at bounding box center [806, 213] width 92 height 33
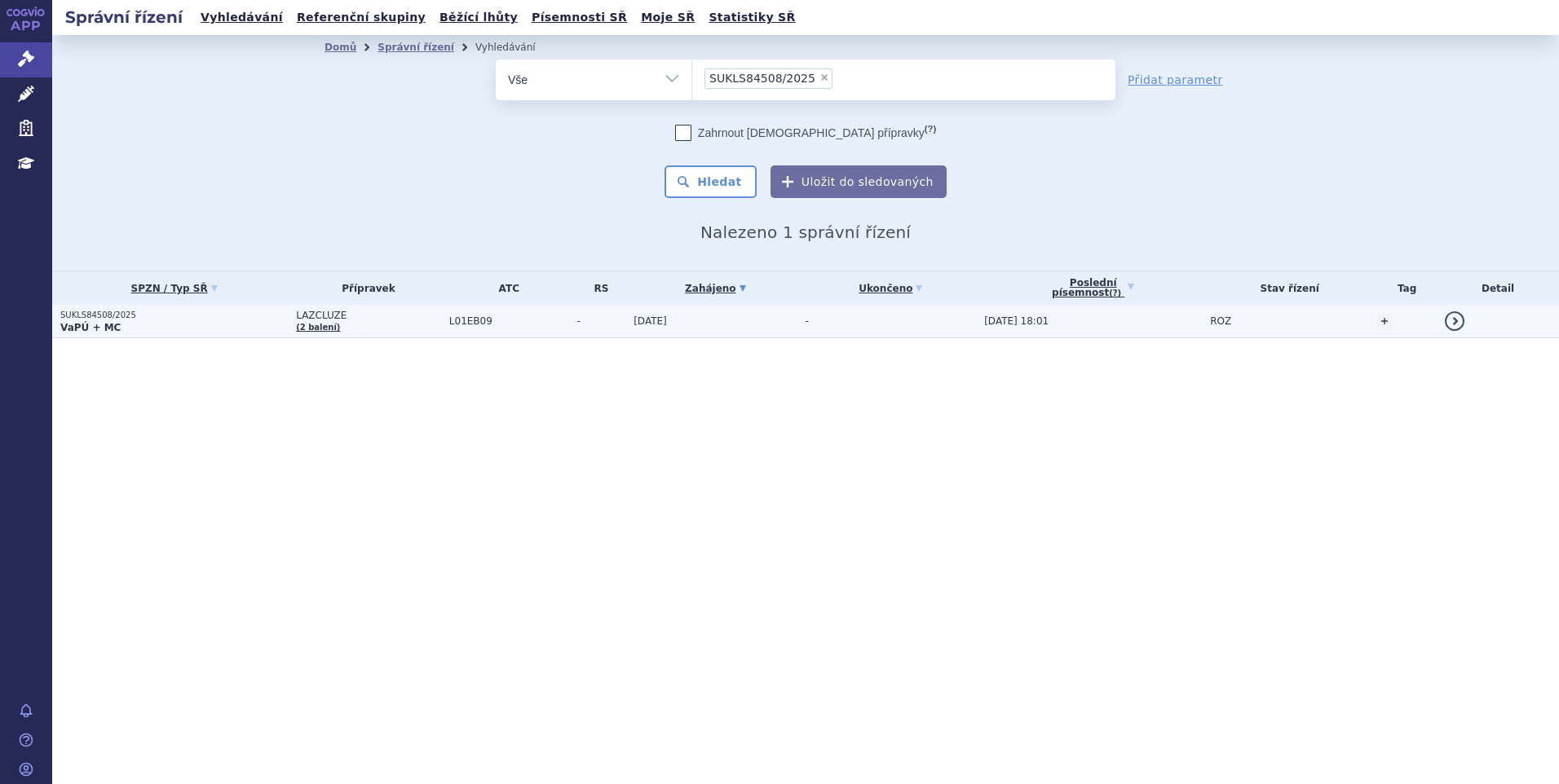
click at [288, 322] on p "VaPÚ + MC" at bounding box center [174, 328] width 227 height 13
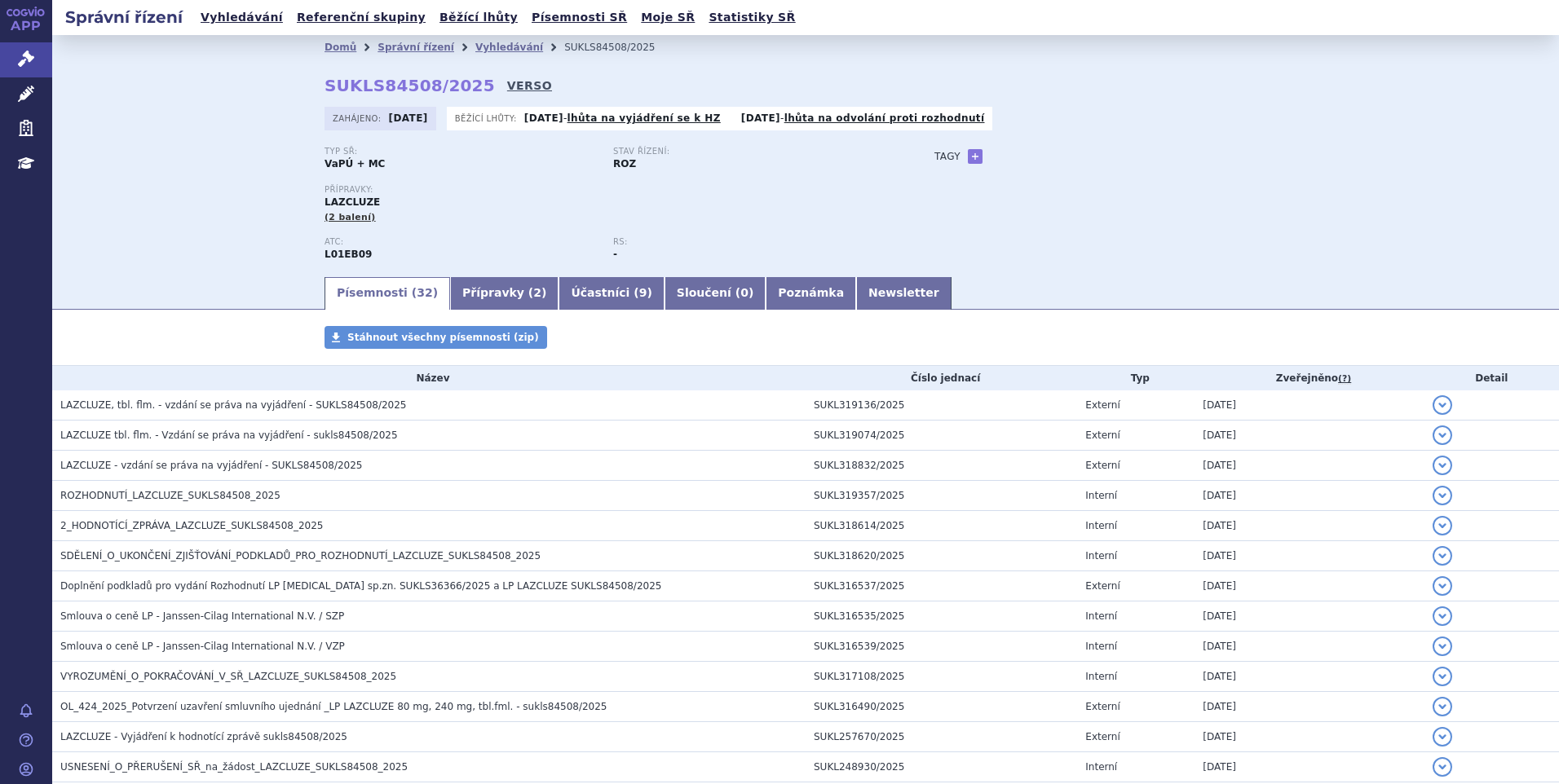
click at [507, 81] on link "VERSO" at bounding box center [530, 86] width 45 height 16
click at [224, 24] on link "Vyhledávání" at bounding box center [242, 17] width 92 height 22
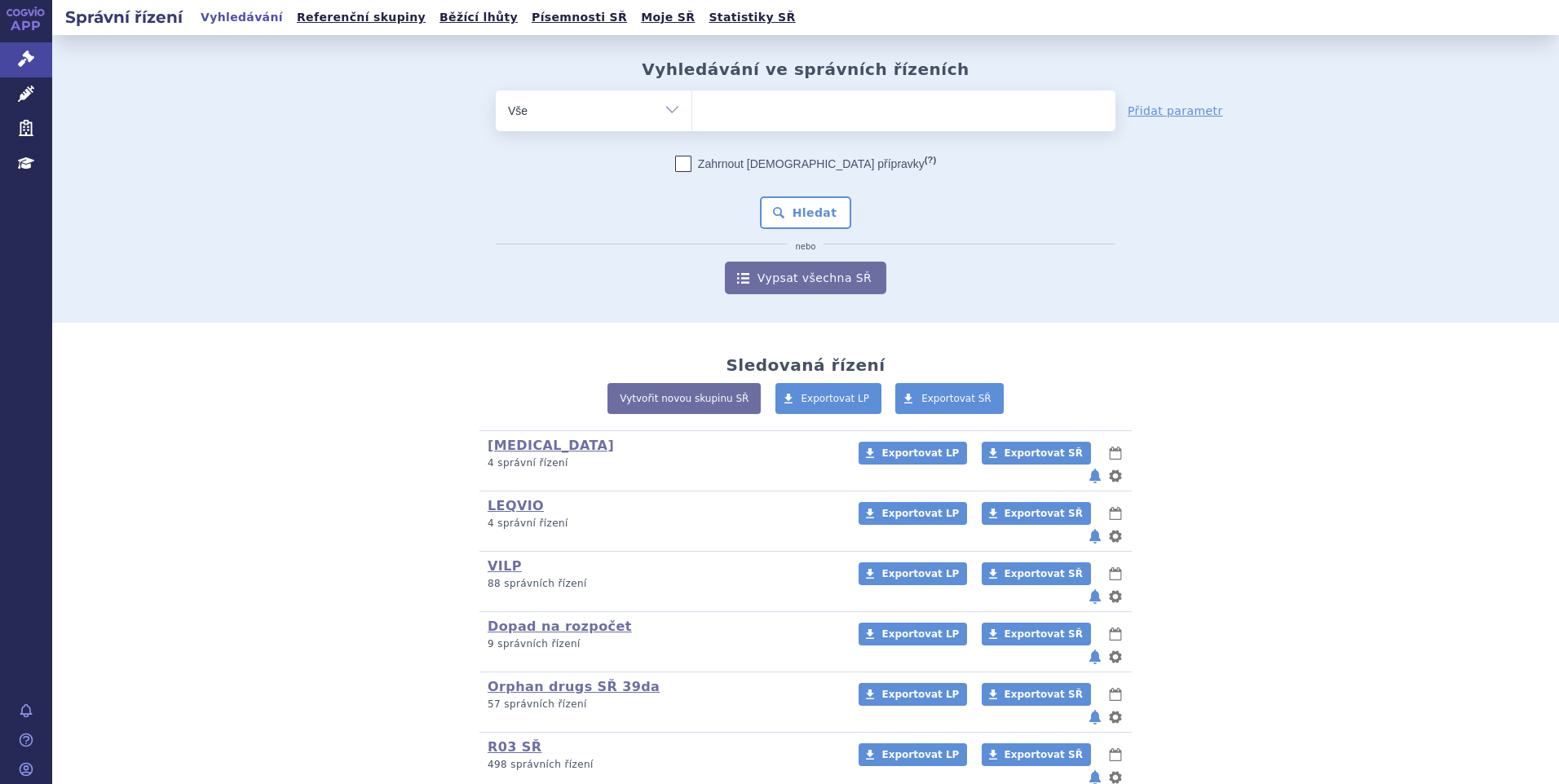
click at [924, 100] on ul at bounding box center [903, 108] width 423 height 34
click at [692, 100] on select at bounding box center [691, 110] width 1 height 41
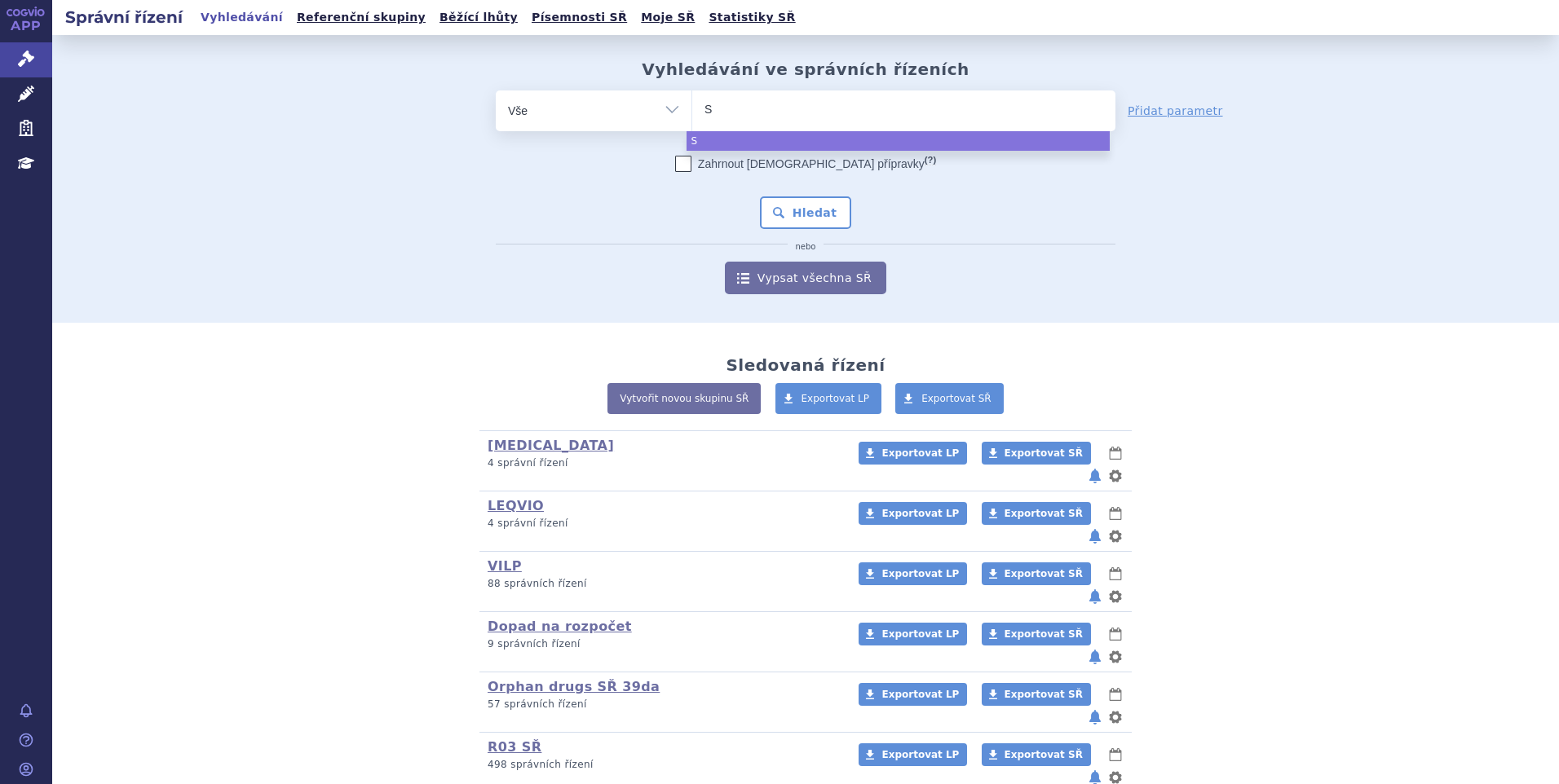
type input "SU"
type input "SUK"
type input "SUKLS"
type input "SUKLS2"
type input "SUKLS23"
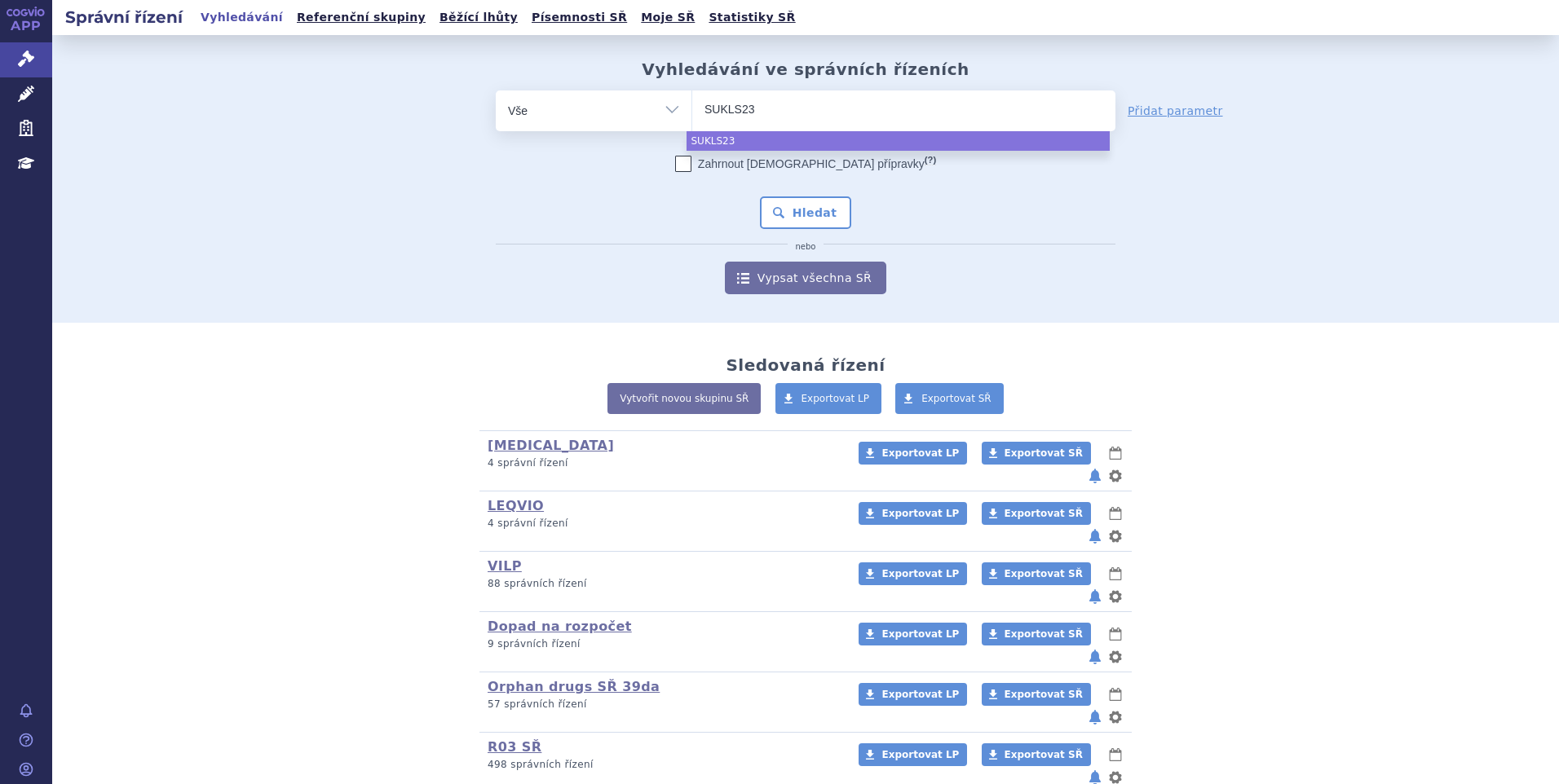
type input "SUKLS232"
type input "SUKLS2324"
type input "SUKLS23241"
type input "SUKLS232418"
type input "SUKLS232418/"
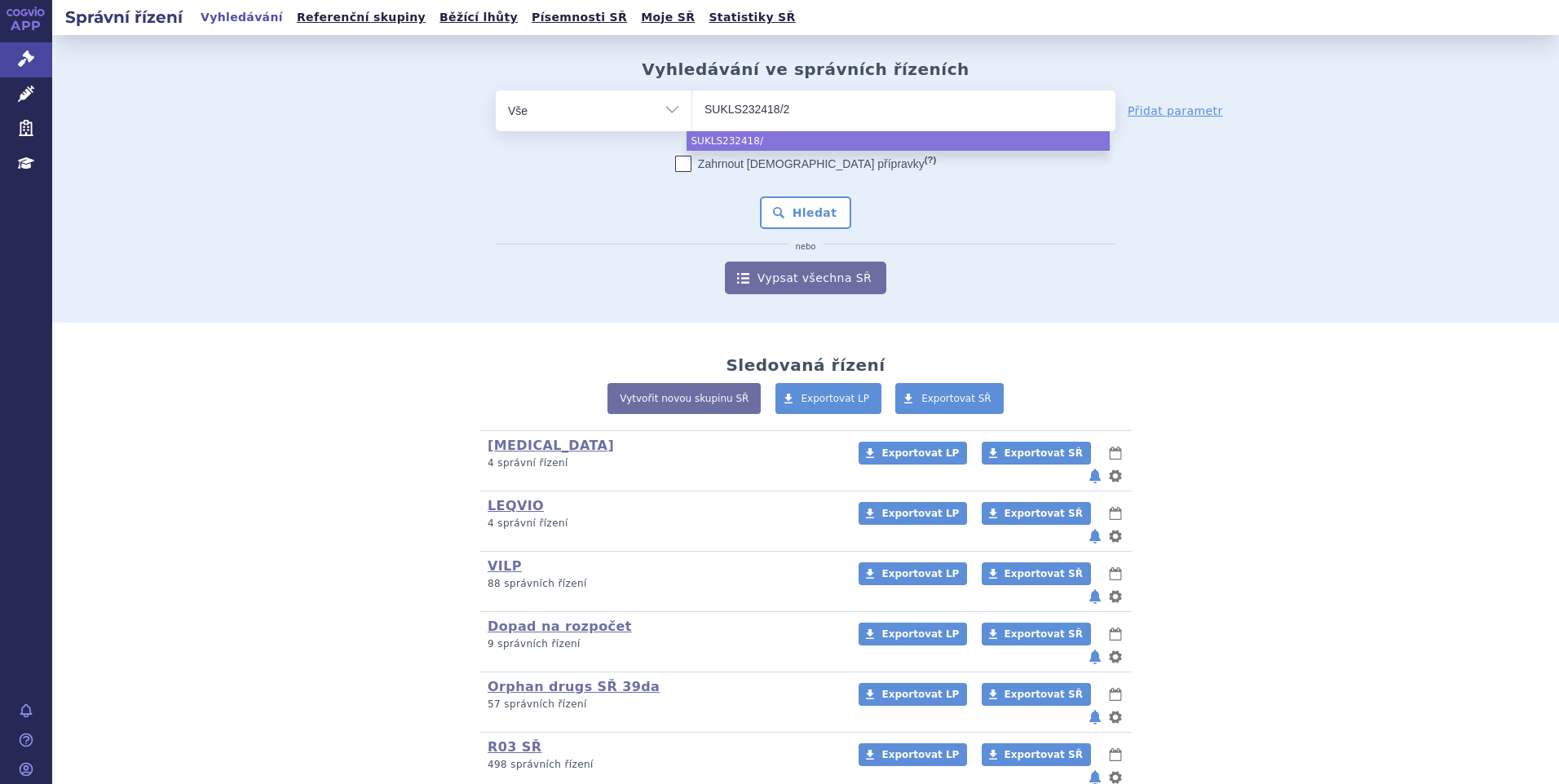
type input "SUKLS232418/20"
type input "SUKLS232418/202"
type input "SUKLS232418/2024"
select select "SUKLS232418/2024"
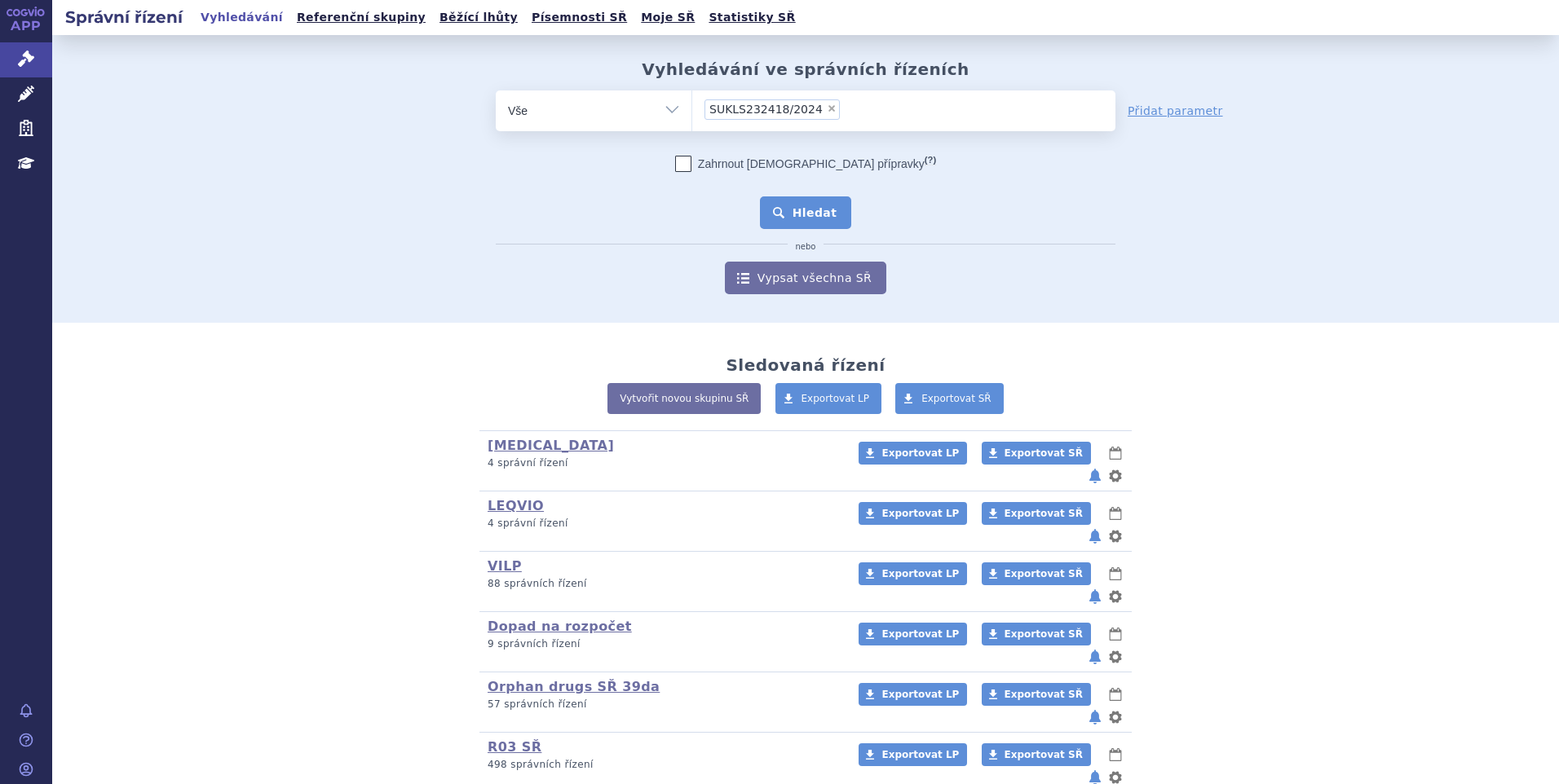
click at [784, 217] on button "Hledat" at bounding box center [806, 213] width 92 height 33
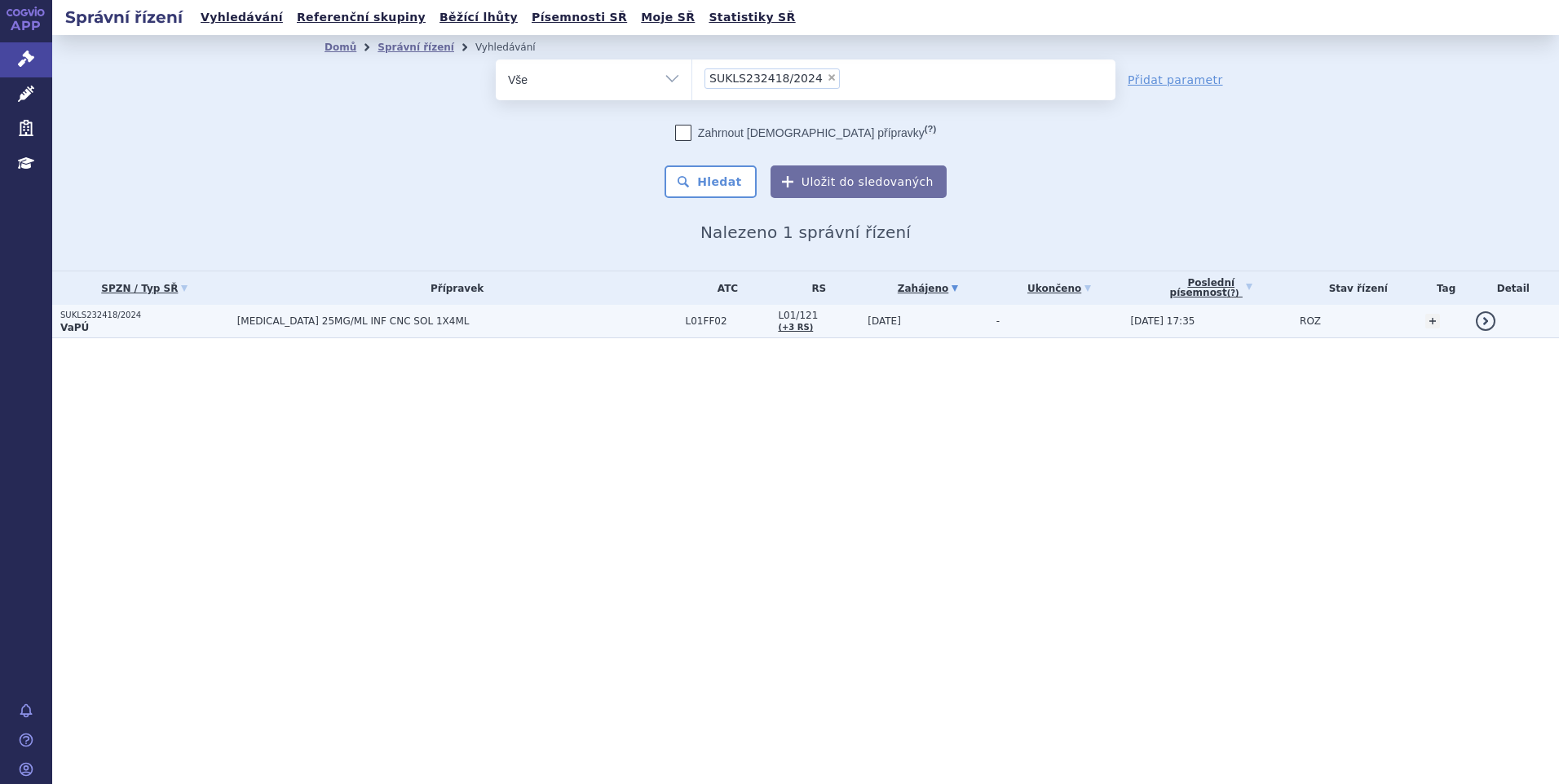
click at [346, 322] on span "[MEDICAL_DATA] 25MG/ML INF CNC SOL 1X4ML" at bounding box center [441, 320] width 408 height 12
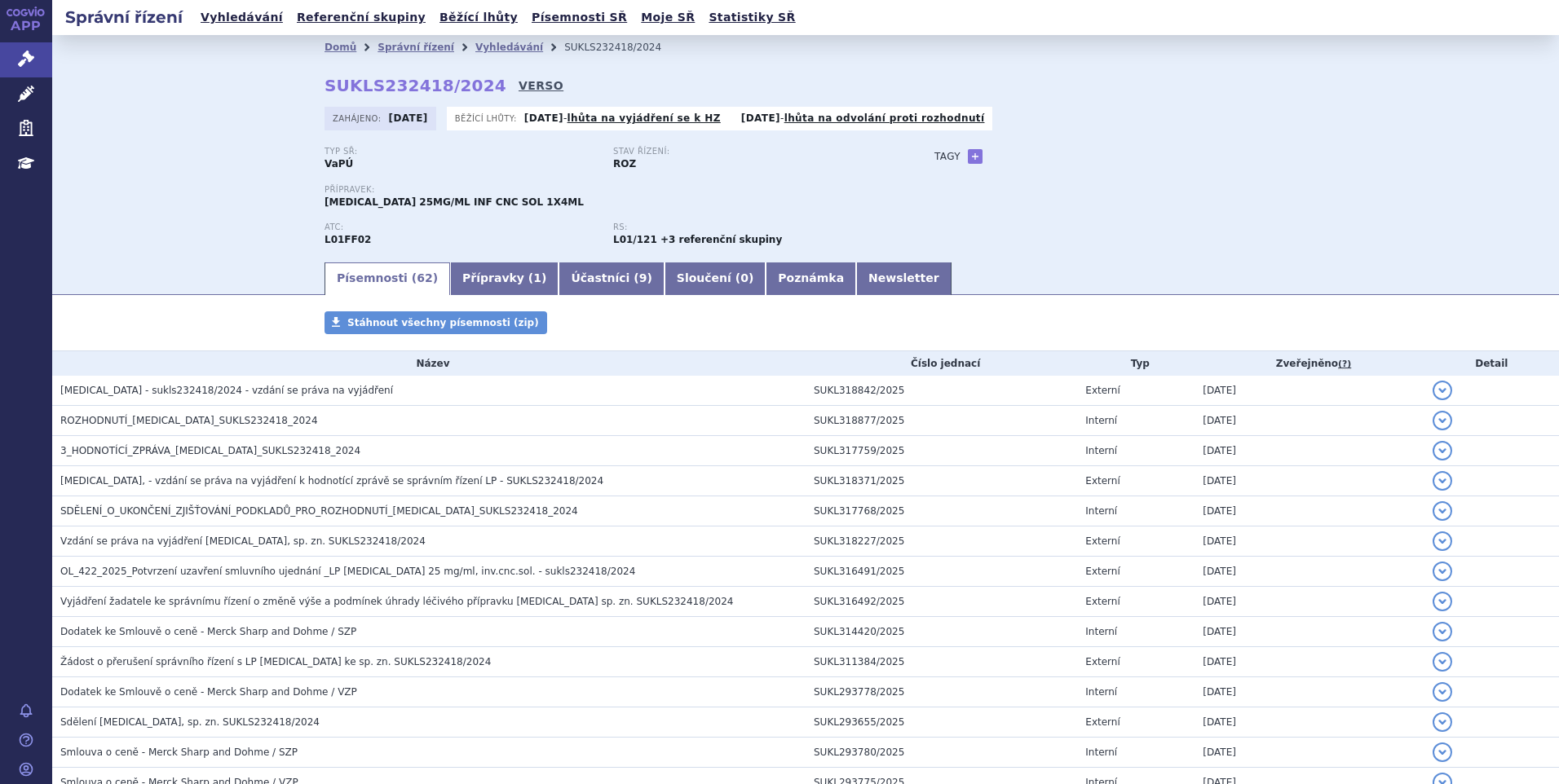
click at [518, 87] on link "VERSO" at bounding box center [541, 86] width 45 height 16
